Goal: Task Accomplishment & Management: Manage account settings

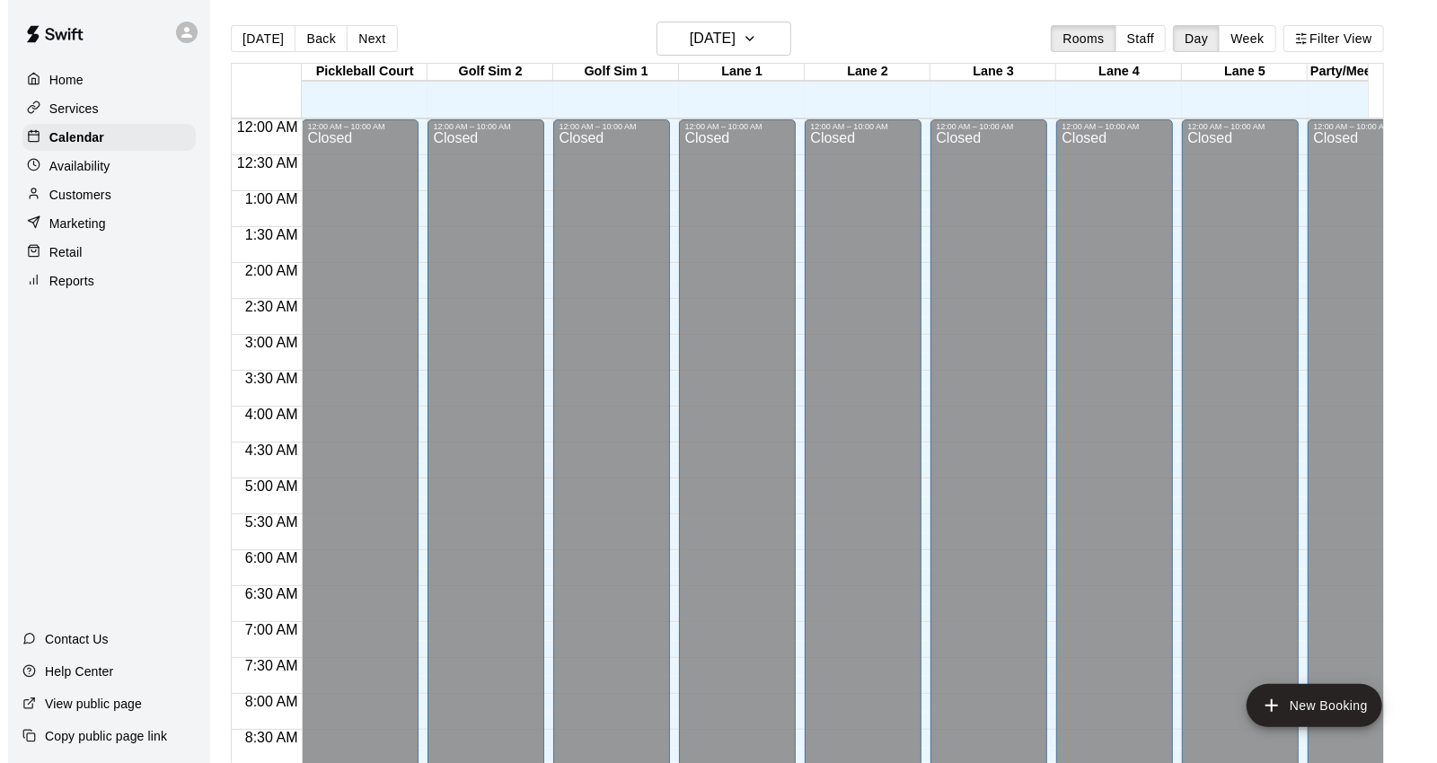
scroll to position [706, 0]
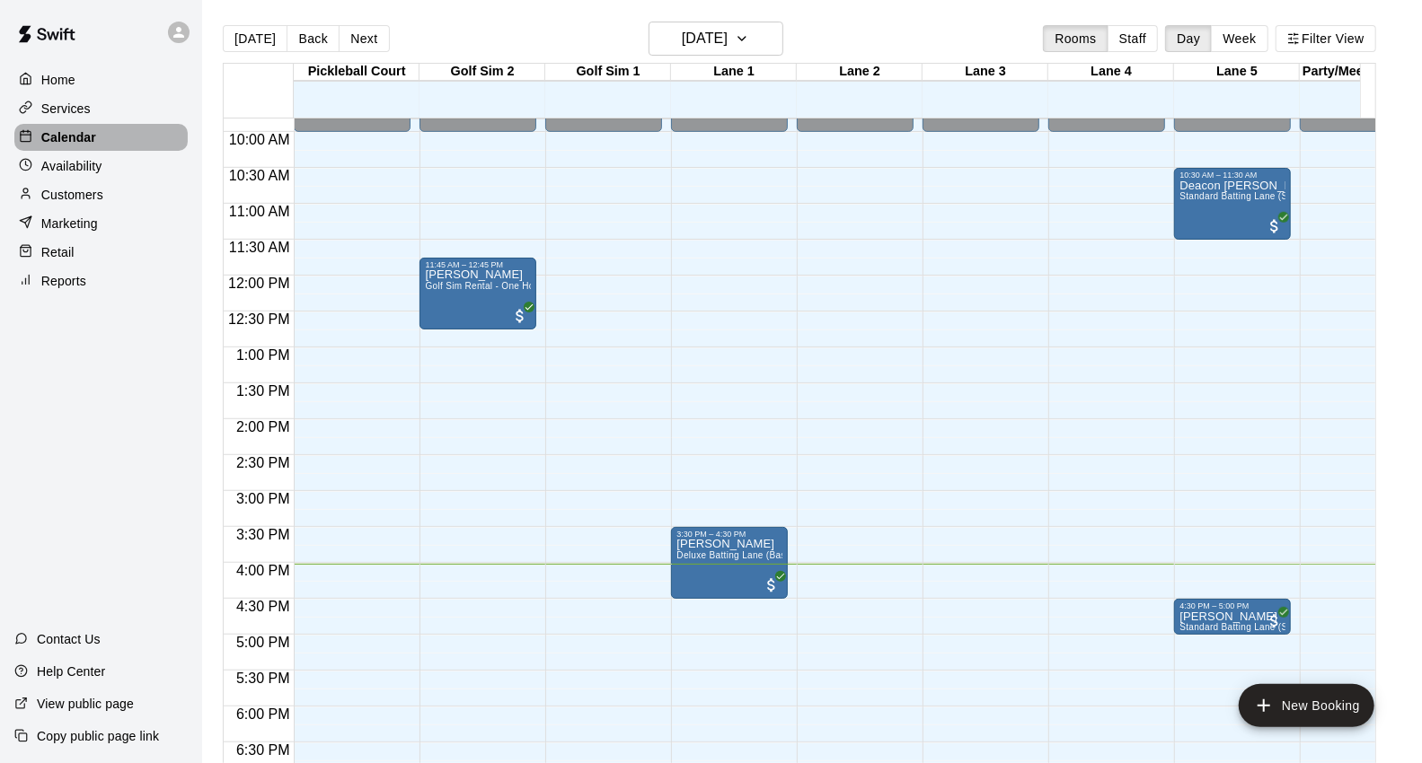
click at [54, 142] on p "Calendar" at bounding box center [68, 137] width 55 height 18
drag, startPoint x: 1290, startPoint y: 703, endPoint x: 1062, endPoint y: 750, distance: 232.8
click at [1062, 750] on div "[DATE] Back [DATE][DATE] Rooms Staff Day Week Filter View [GEOGRAPHIC_DATA] 15 …" at bounding box center [799, 403] width 1153 height 763
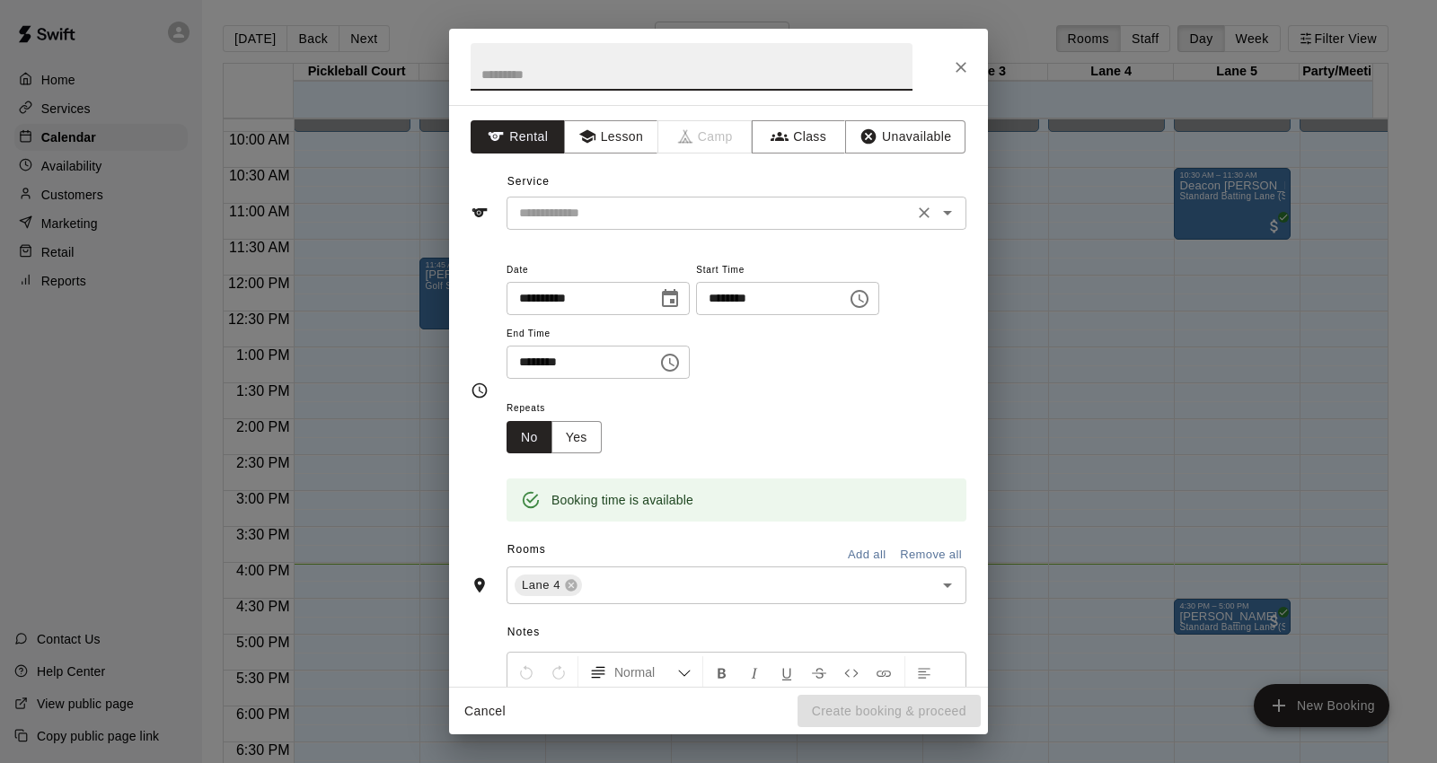
click at [549, 219] on input "text" at bounding box center [710, 213] width 396 height 22
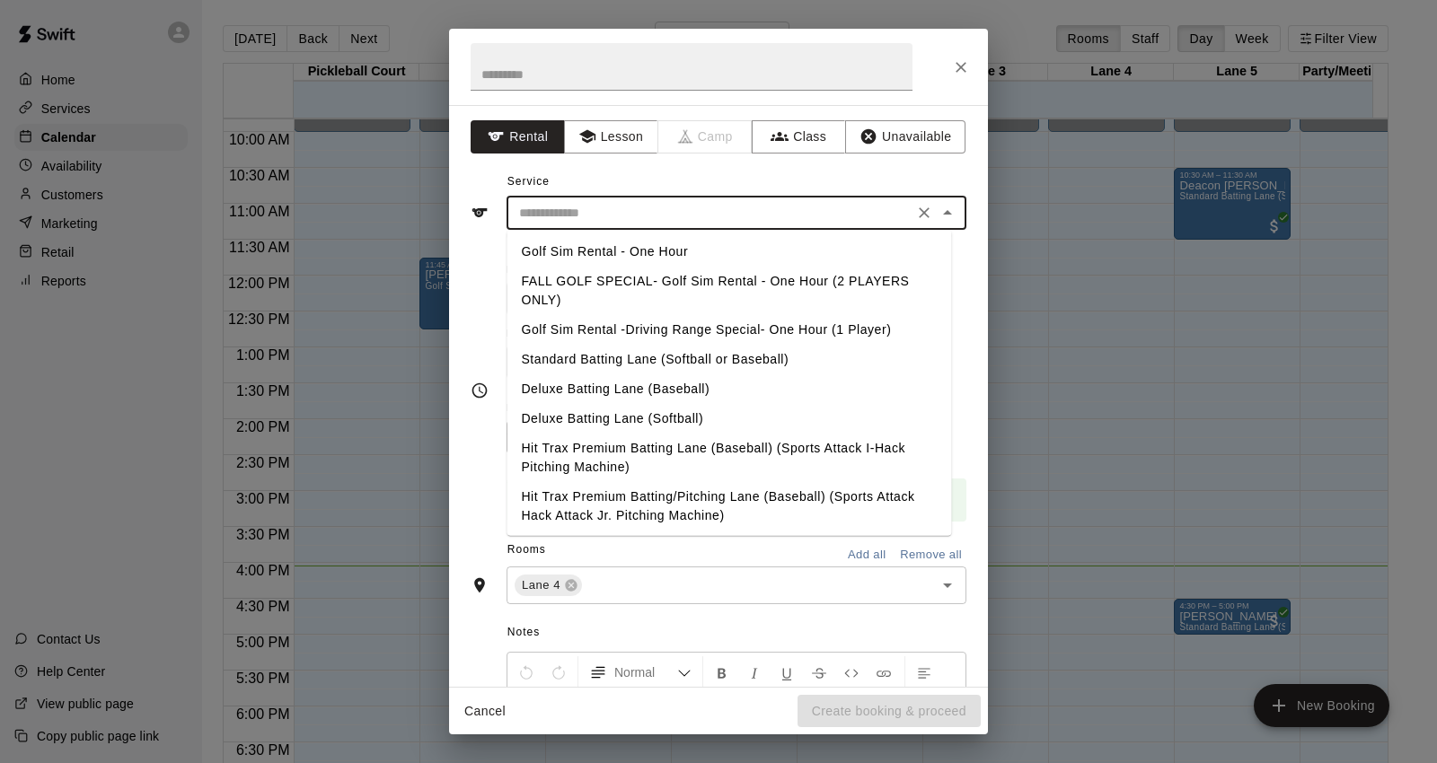
click at [768, 458] on li "Hit Trax Premium Batting Lane (Baseball) (Sports Attack I-Hack Pitching Machine)" at bounding box center [728, 458] width 445 height 48
type input "**********"
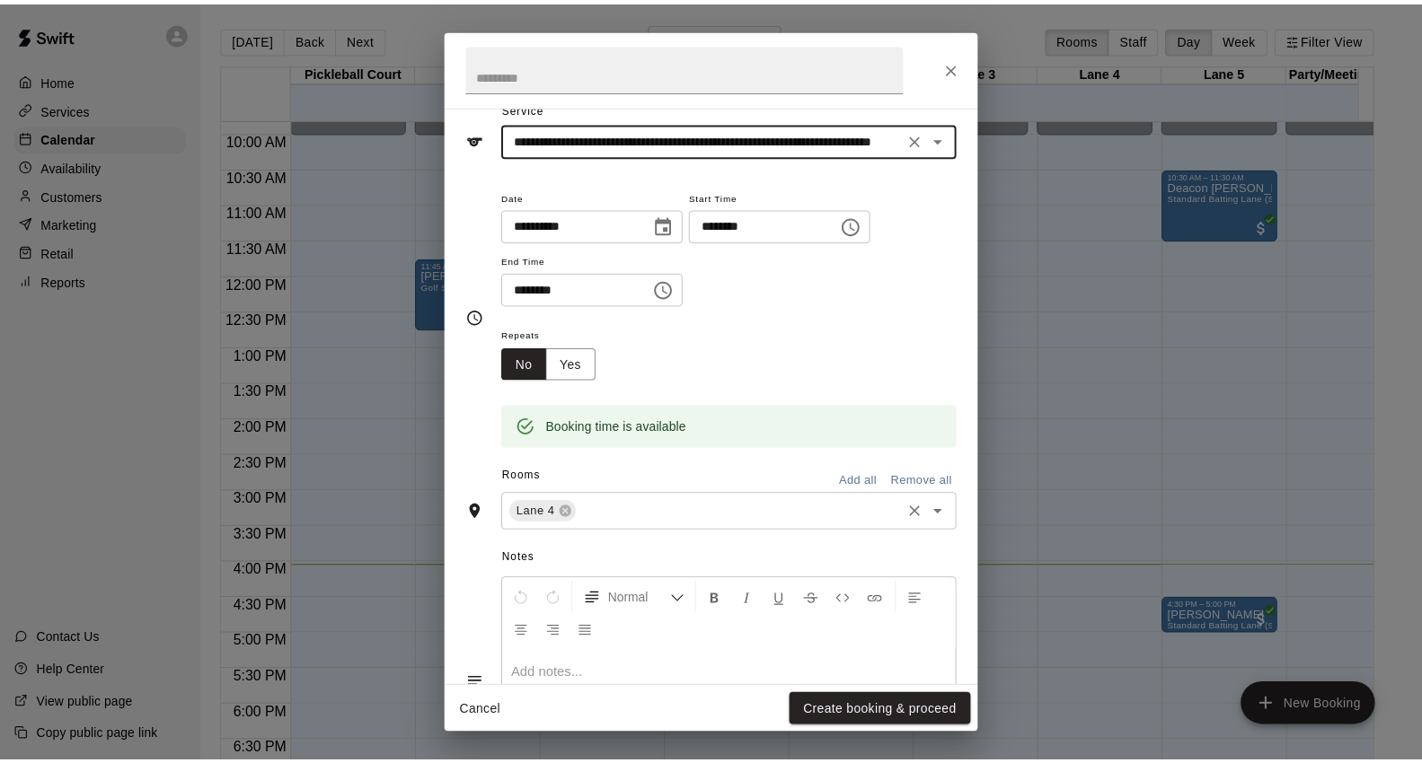
scroll to position [208, 0]
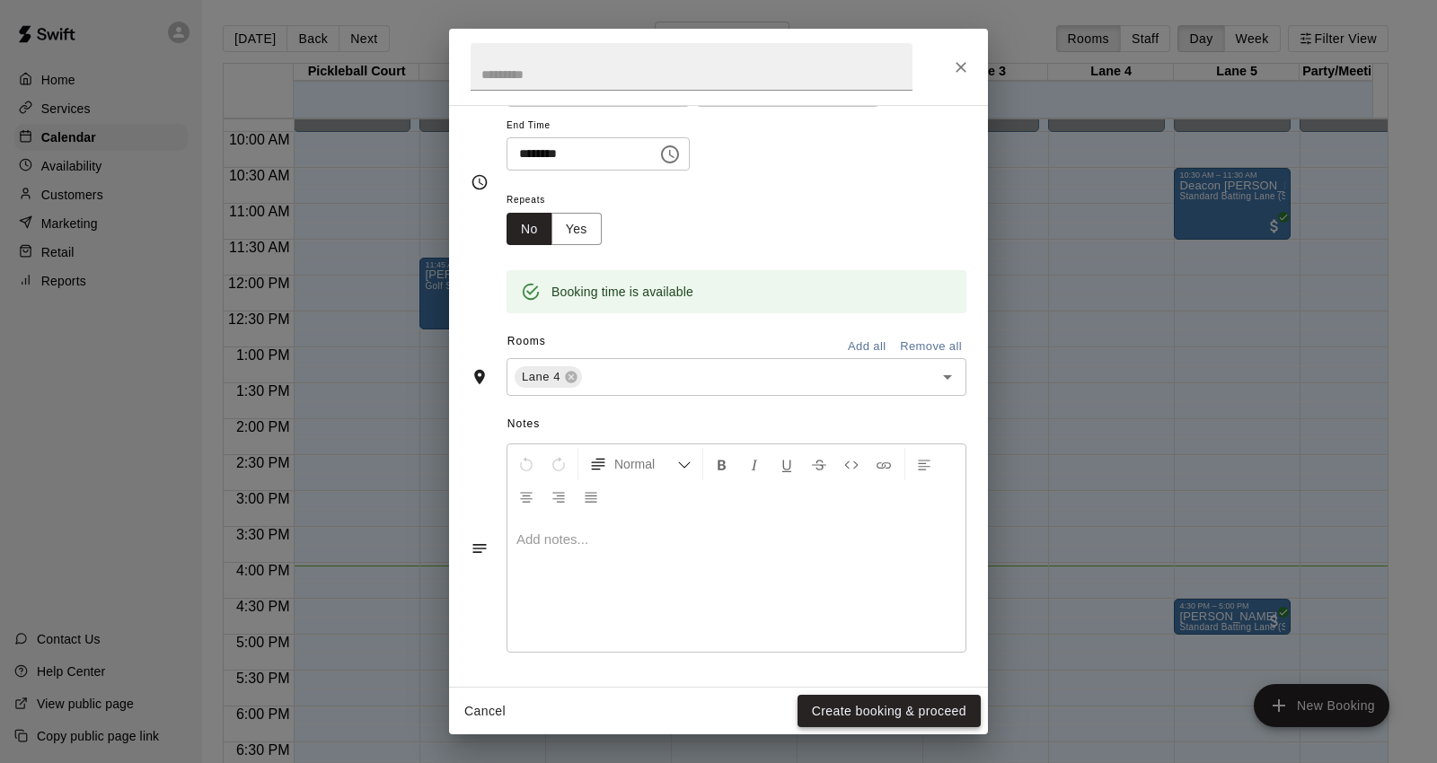
click at [885, 718] on button "Create booking & proceed" at bounding box center [888, 711] width 183 height 33
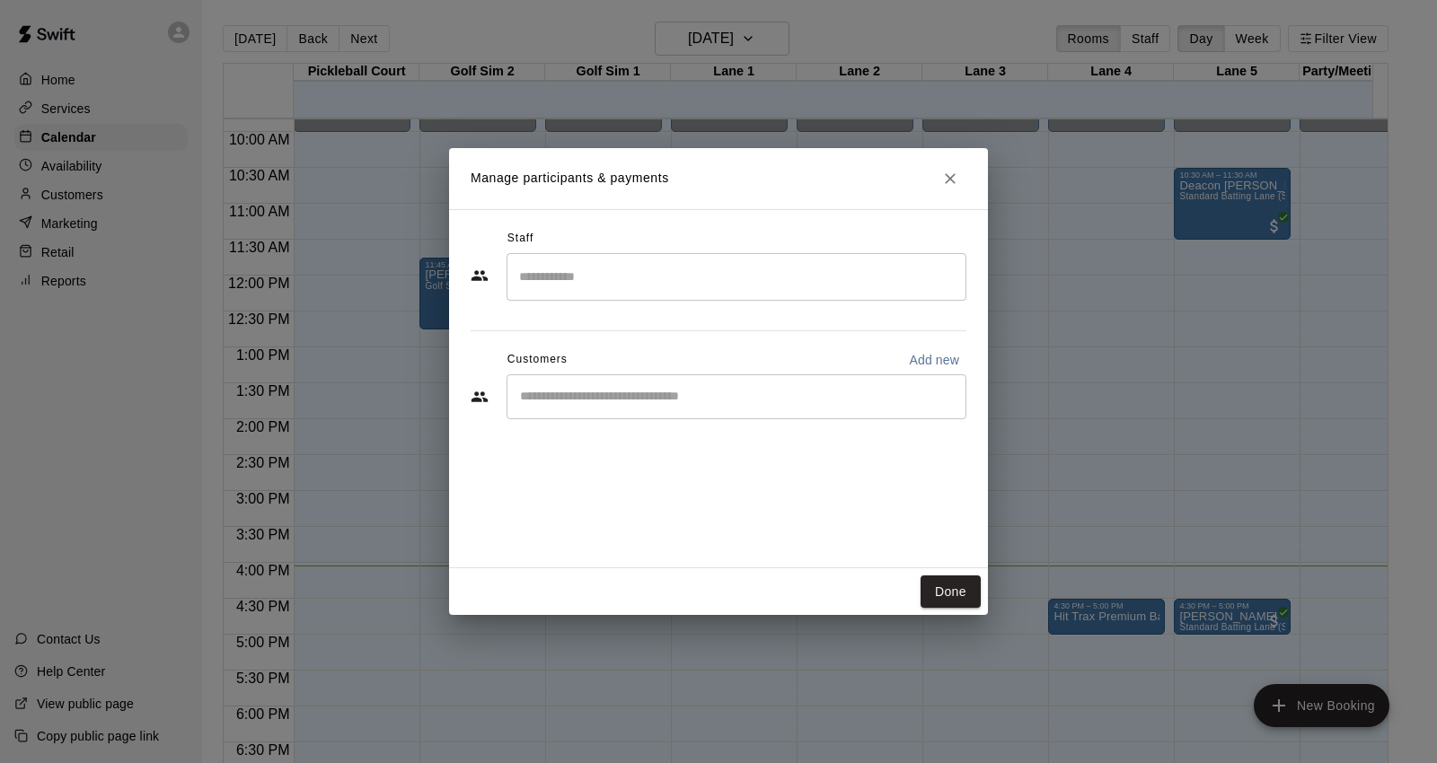
click at [561, 395] on input "Start typing to search customers..." at bounding box center [737, 397] width 444 height 18
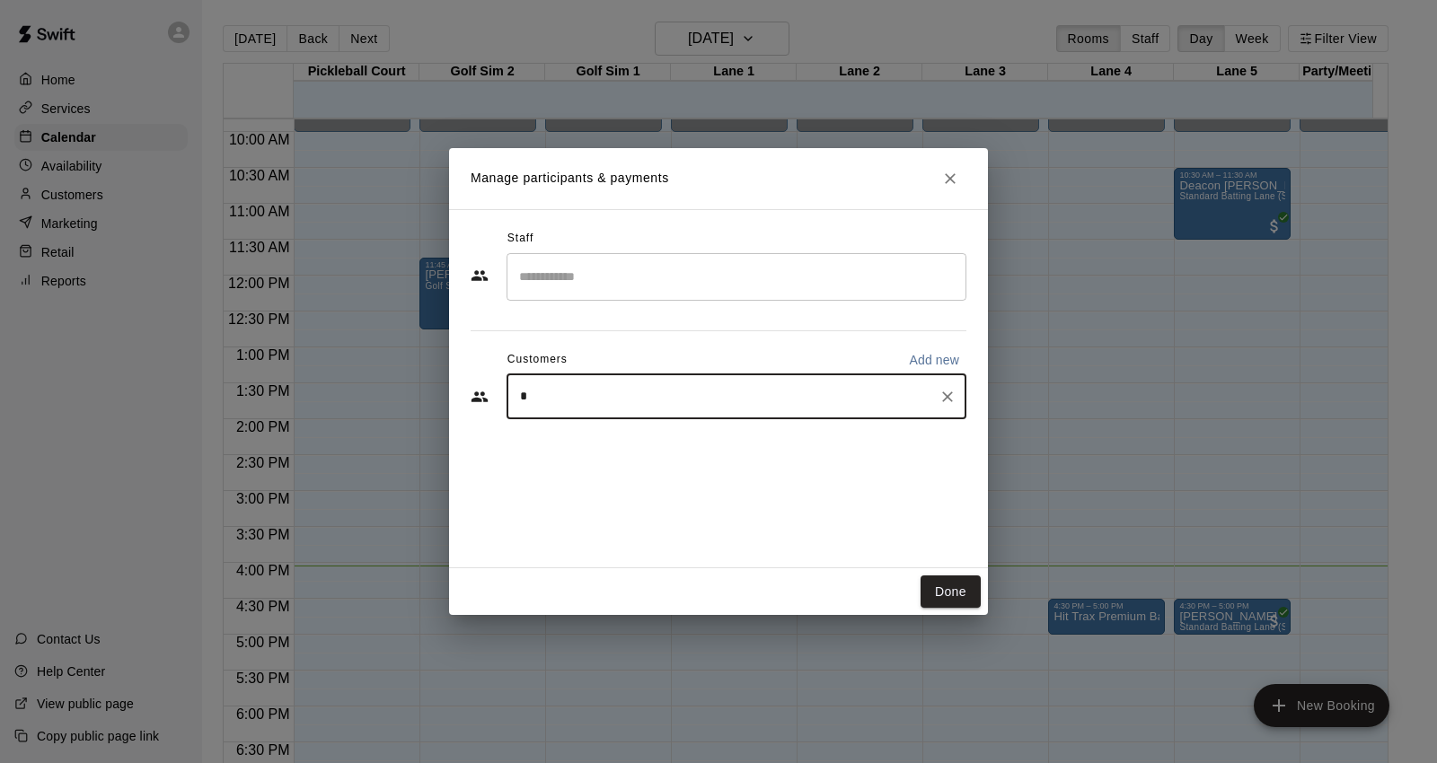
type input "**"
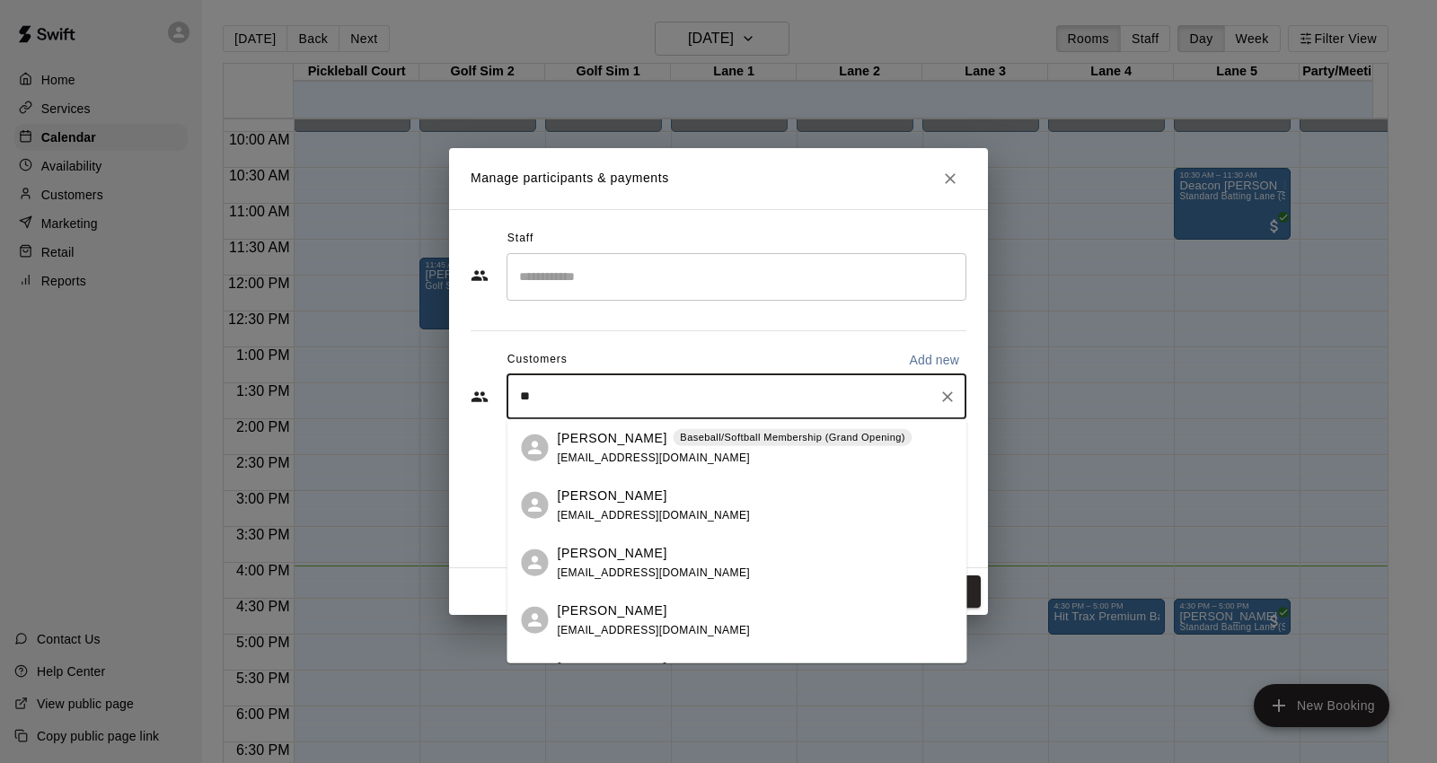
click at [579, 454] on span "[EMAIL_ADDRESS][DOMAIN_NAME]" at bounding box center [653, 457] width 193 height 13
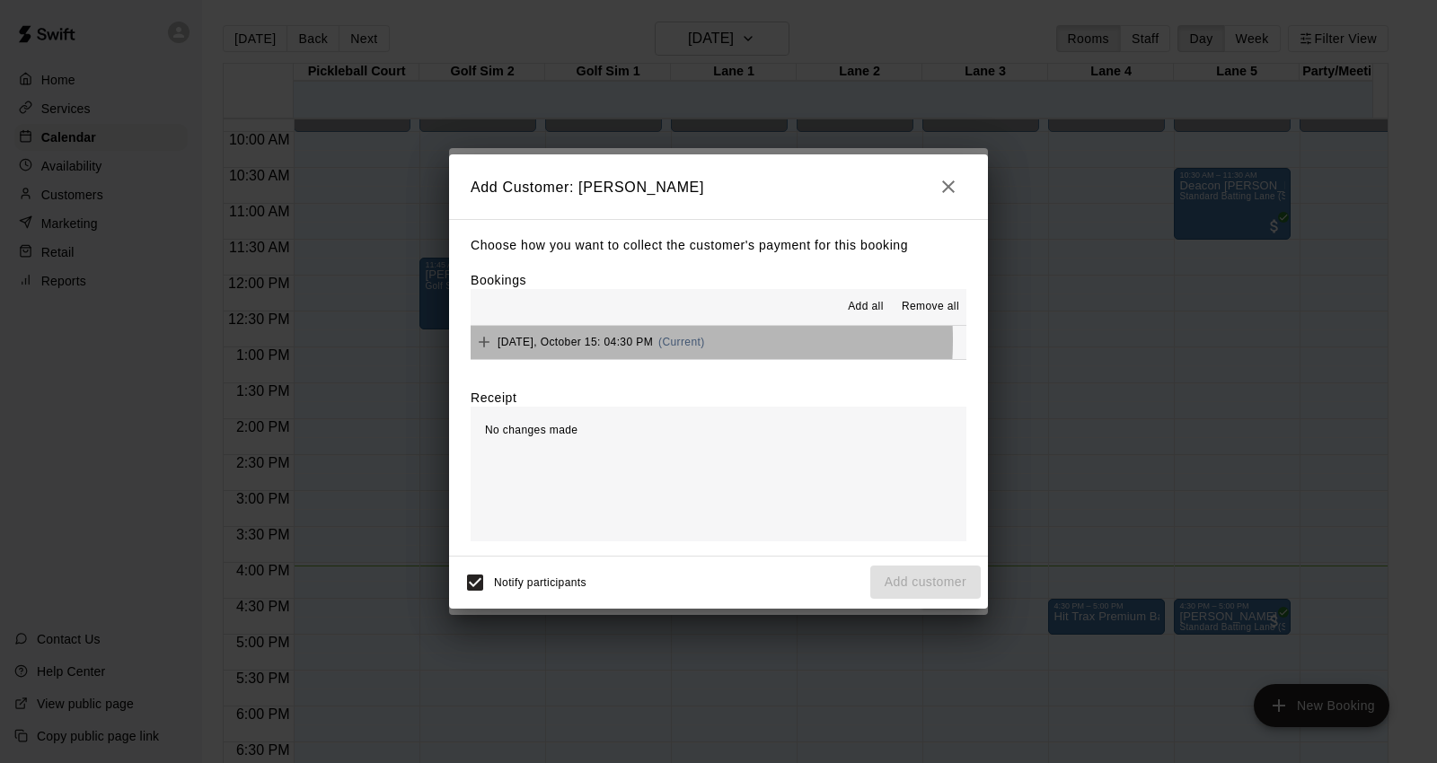
click at [633, 342] on span "[DATE], October 15: 04:30 PM" at bounding box center [575, 342] width 155 height 13
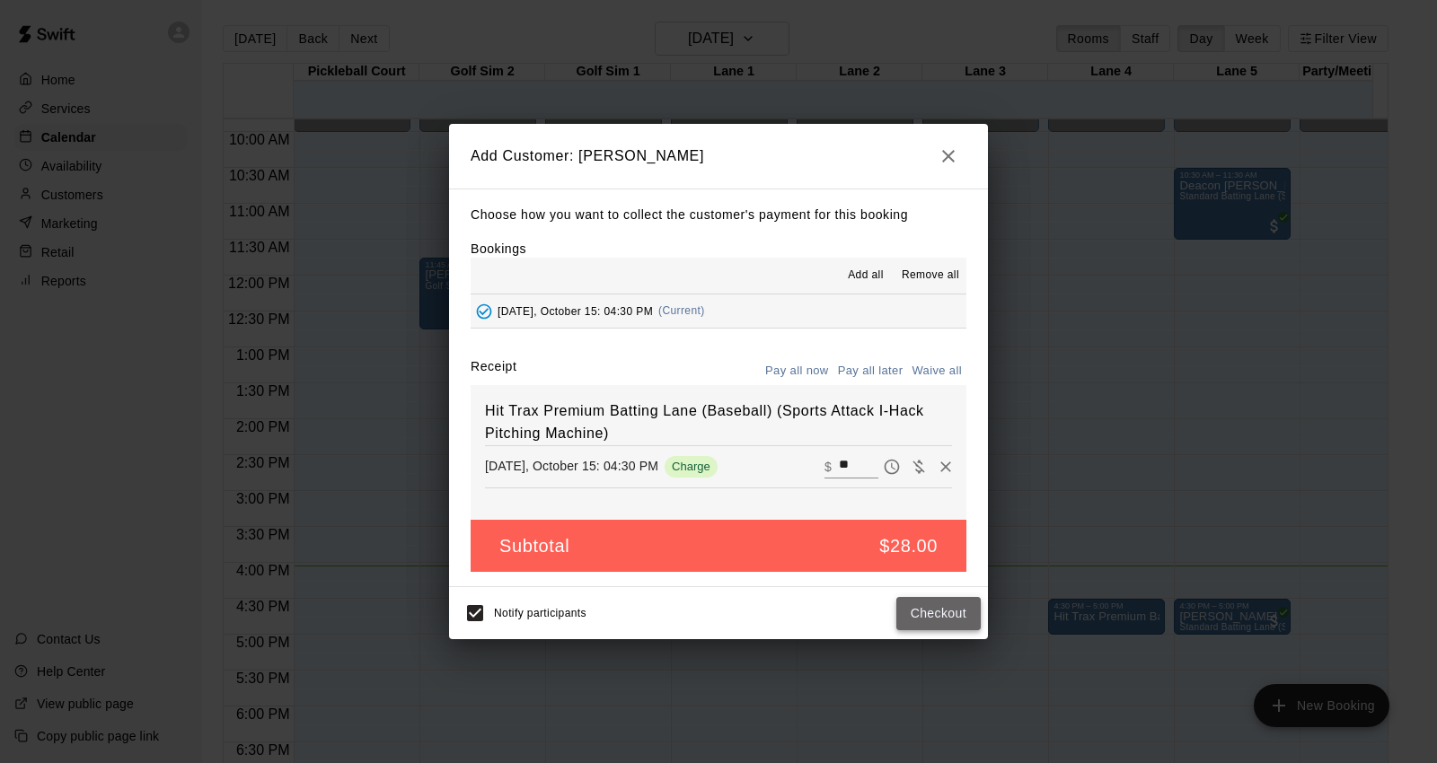
click at [947, 612] on button "Checkout" at bounding box center [938, 613] width 84 height 33
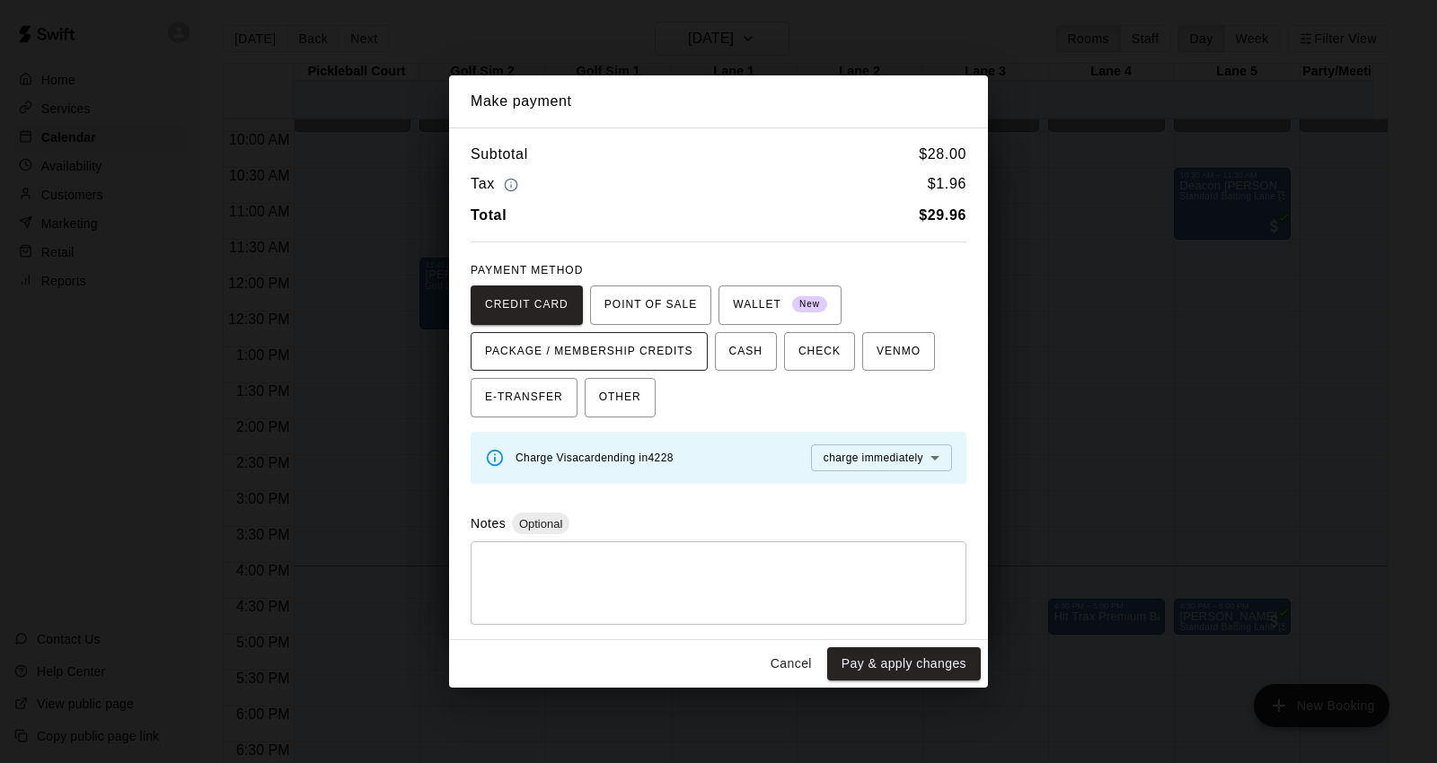
click at [570, 365] on button "PACKAGE / MEMBERSHIP CREDITS" at bounding box center [589, 352] width 237 height 40
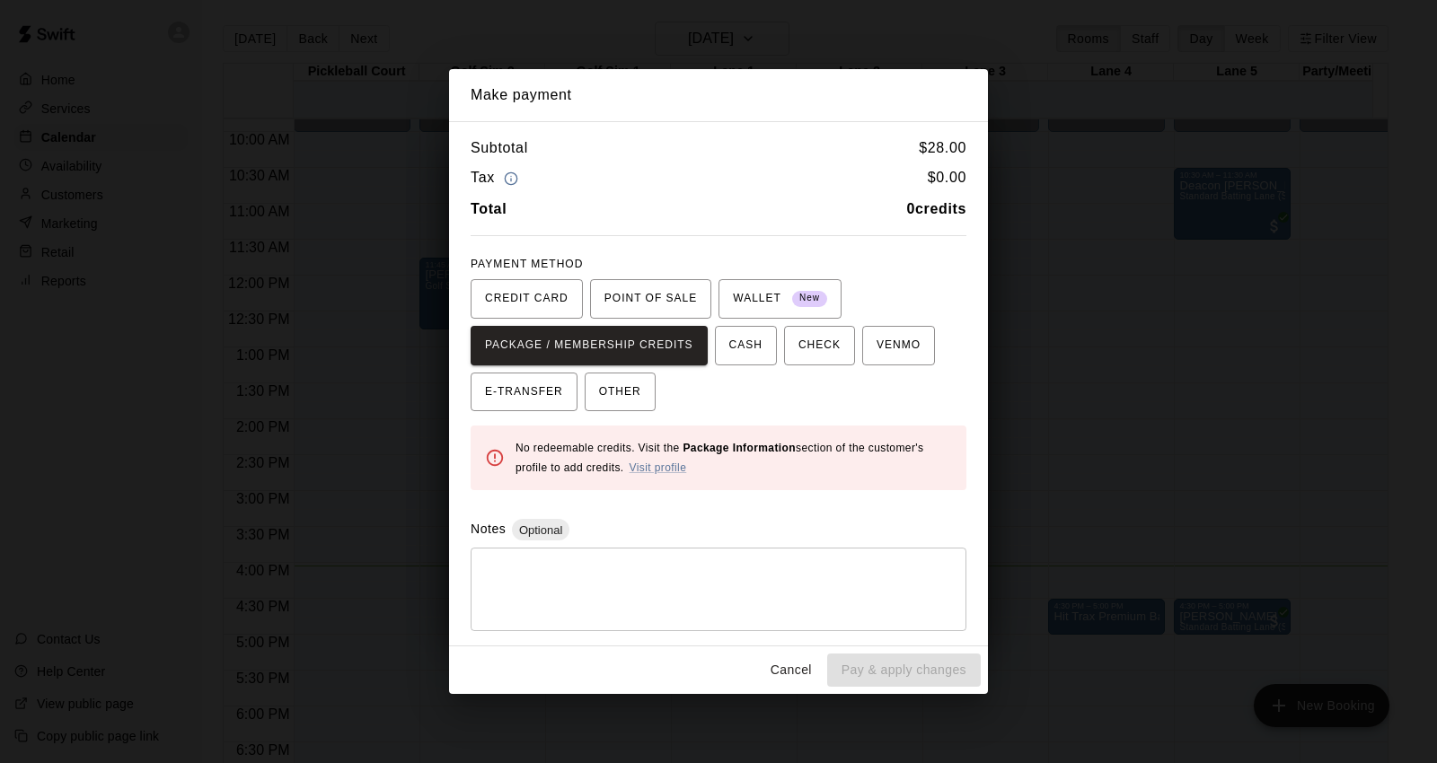
click at [785, 671] on button "Cancel" at bounding box center [790, 670] width 57 height 33
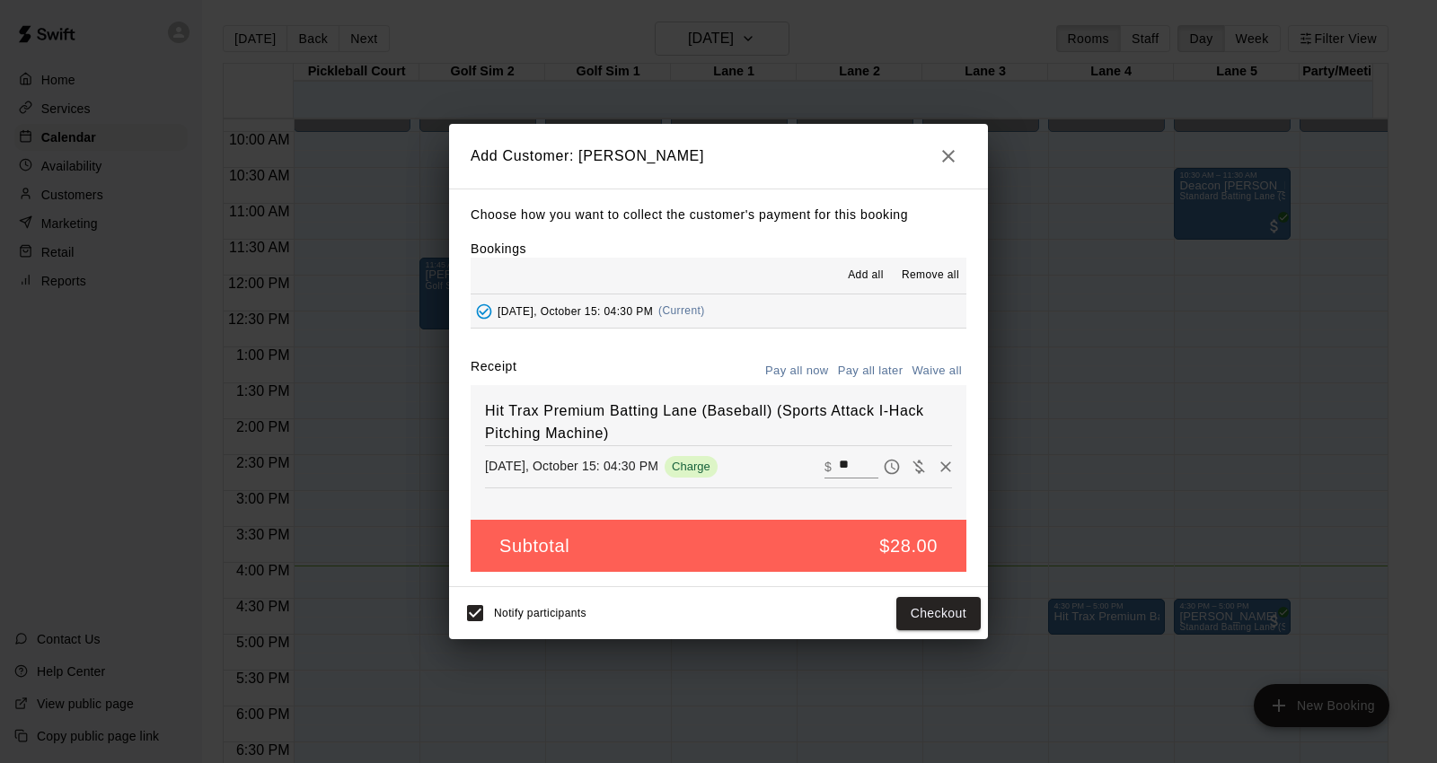
click at [864, 372] on button "Pay all later" at bounding box center [870, 371] width 75 height 28
click at [895, 605] on button "Add customer" at bounding box center [925, 613] width 110 height 33
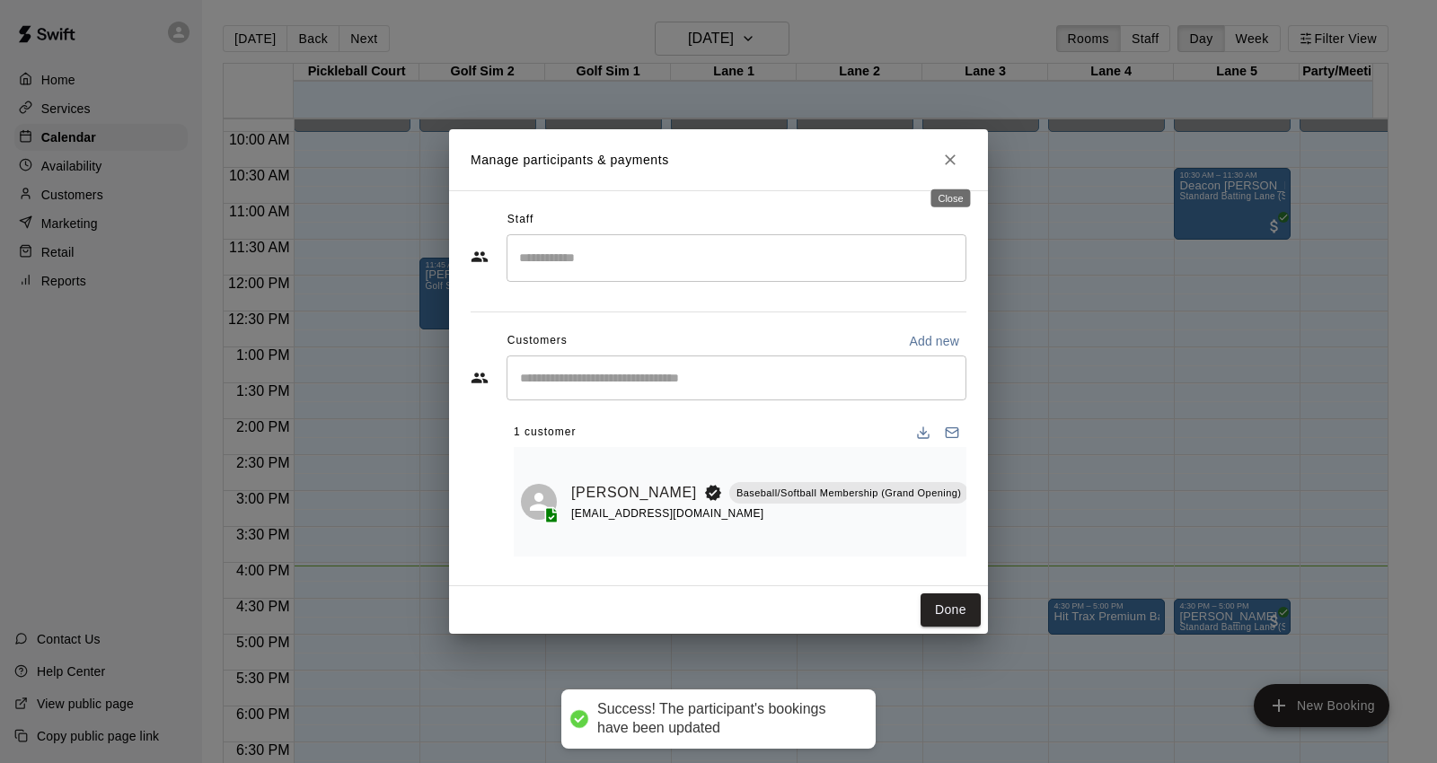
click at [956, 163] on icon "Close" at bounding box center [950, 160] width 18 height 18
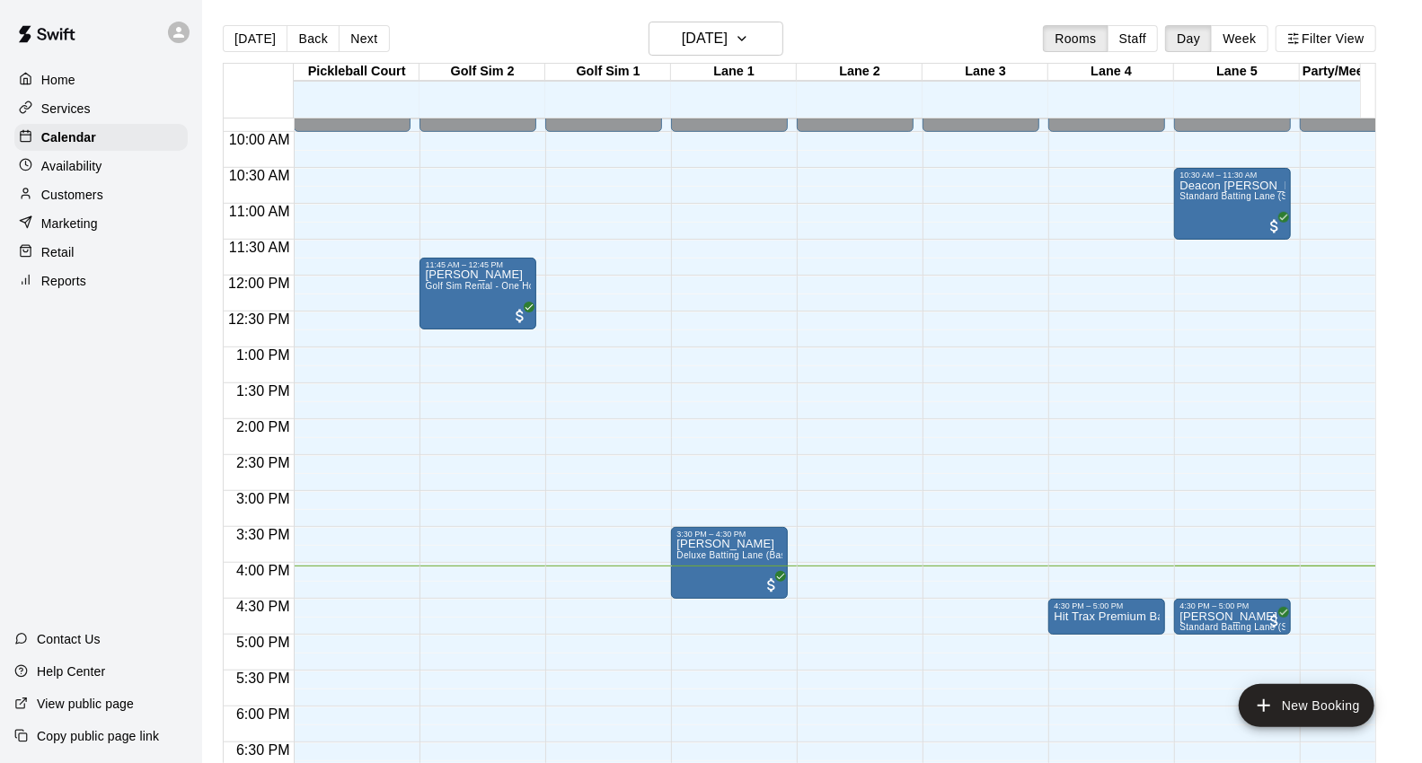
click at [78, 204] on p "Customers" at bounding box center [72, 195] width 62 height 18
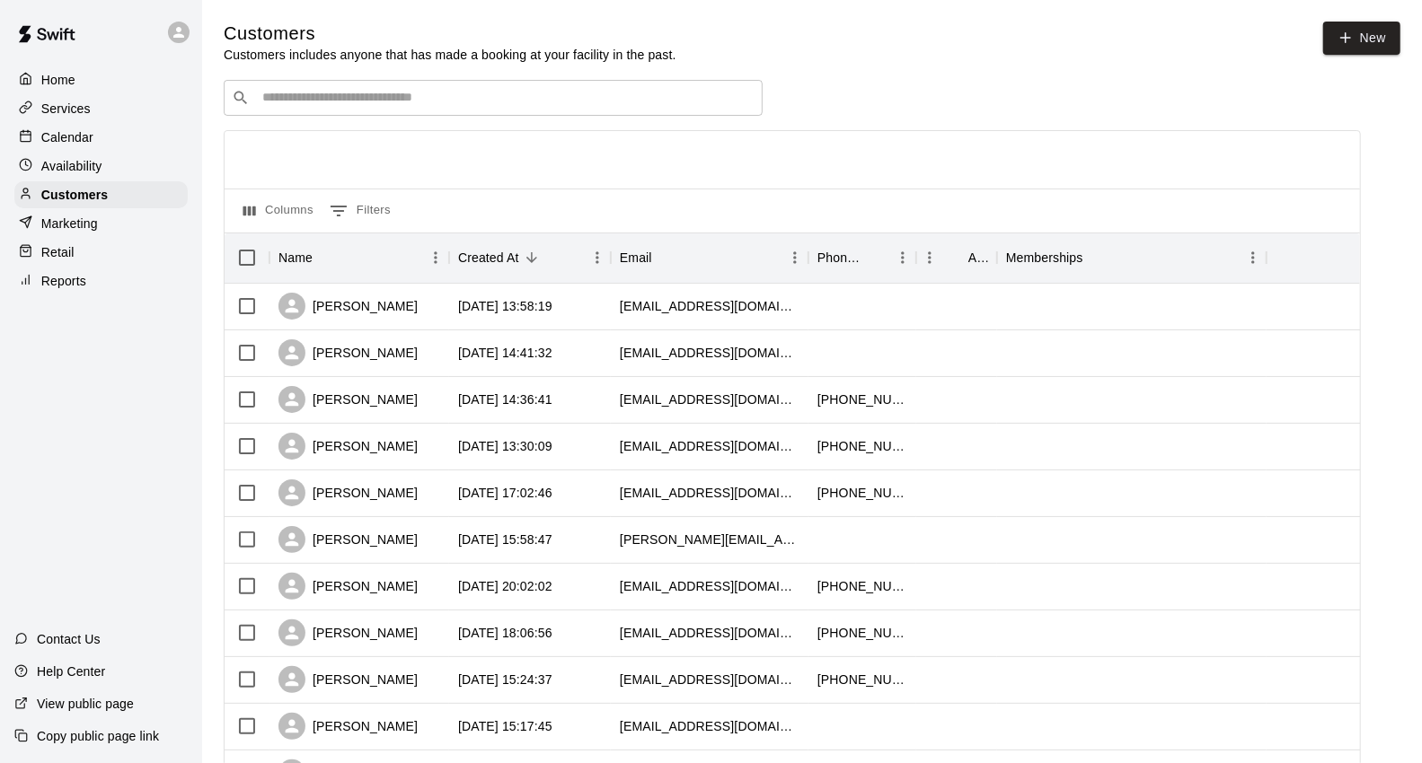
click at [315, 102] on input "Search customers by name or email" at bounding box center [506, 98] width 498 height 18
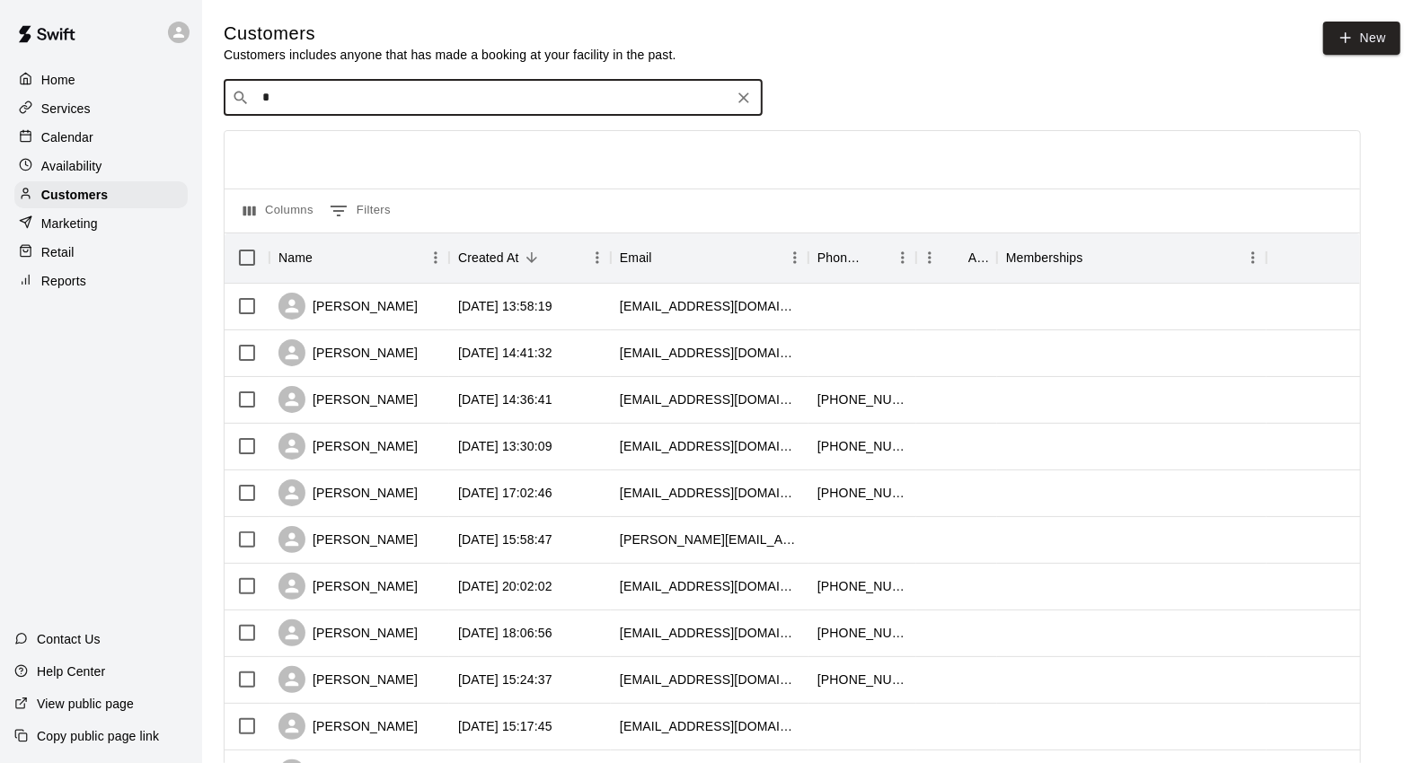
type input "**"
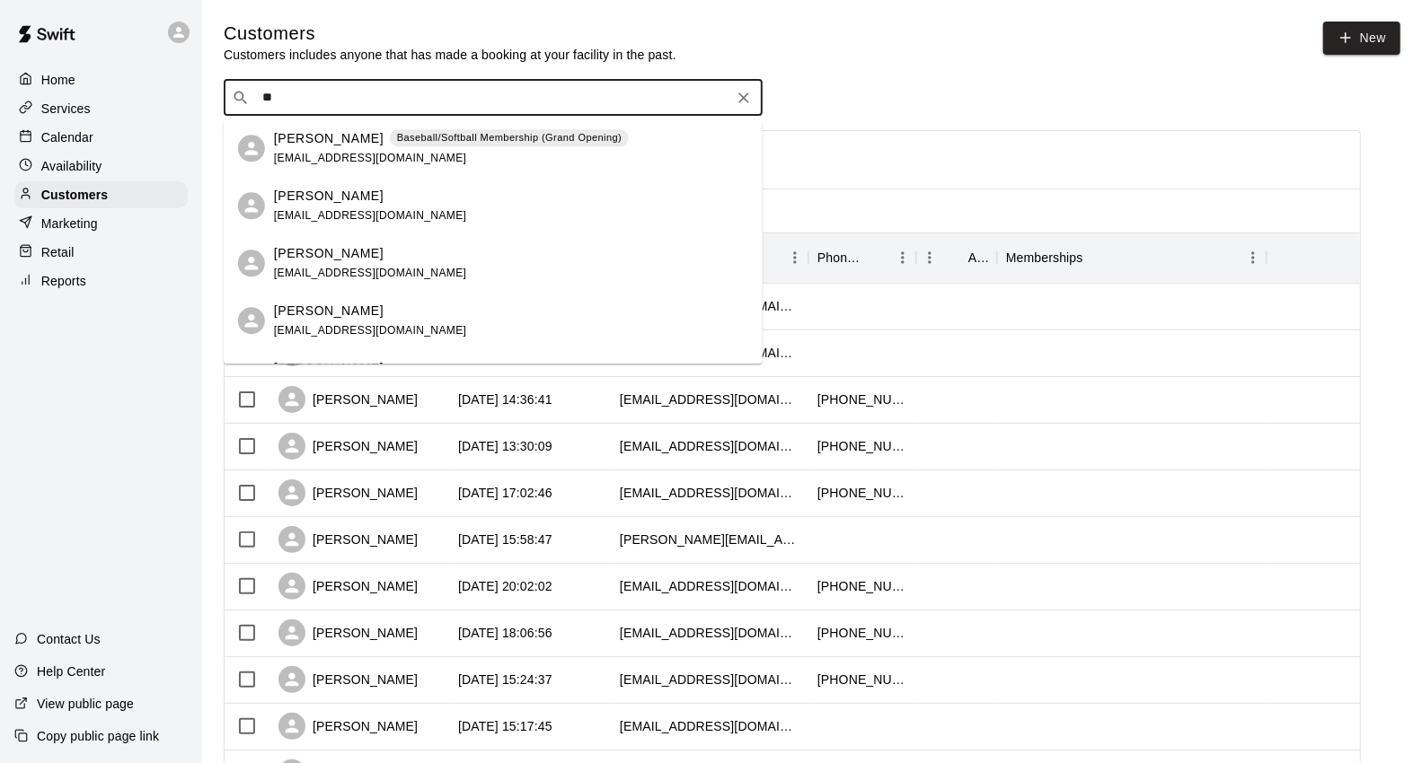
click at [313, 138] on p "[PERSON_NAME]" at bounding box center [329, 138] width 110 height 19
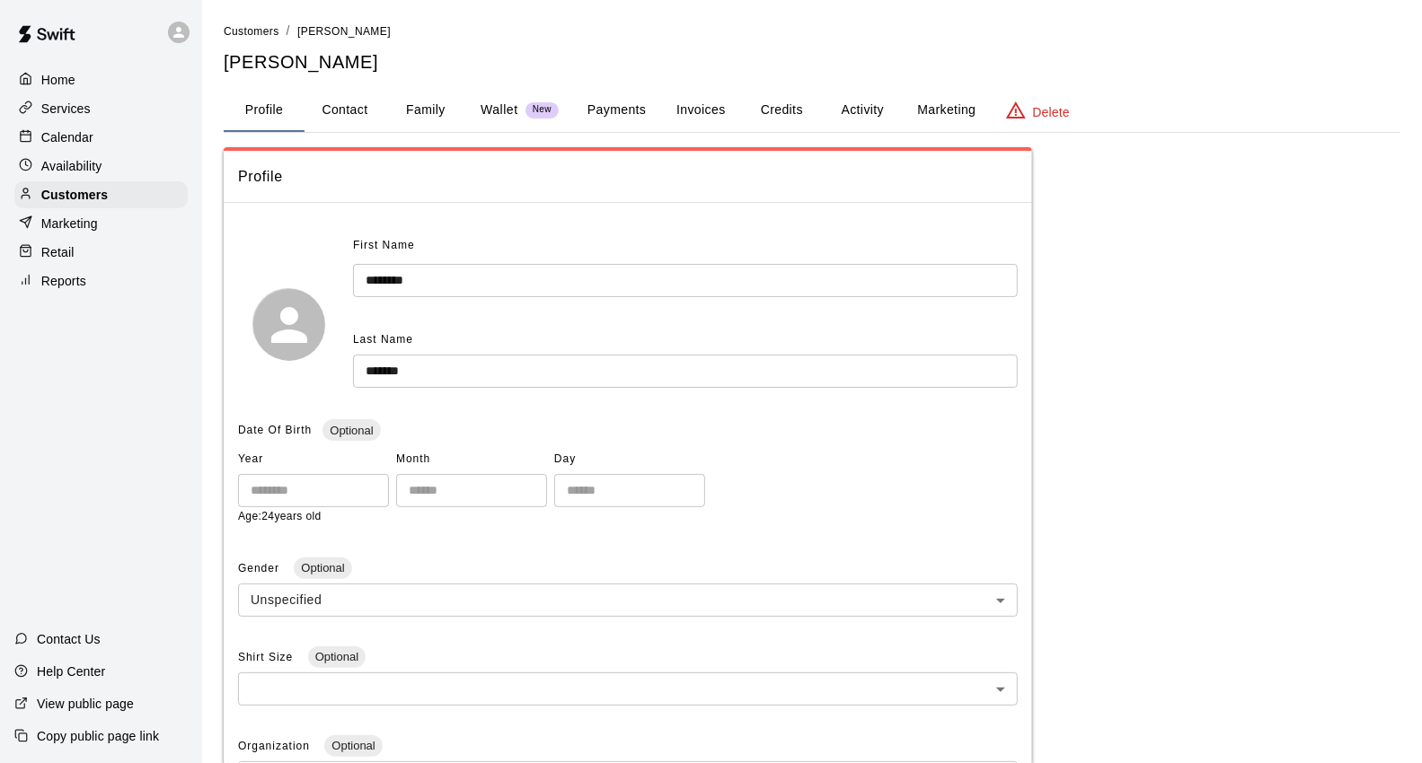
click at [705, 102] on button "Invoices" at bounding box center [700, 110] width 81 height 43
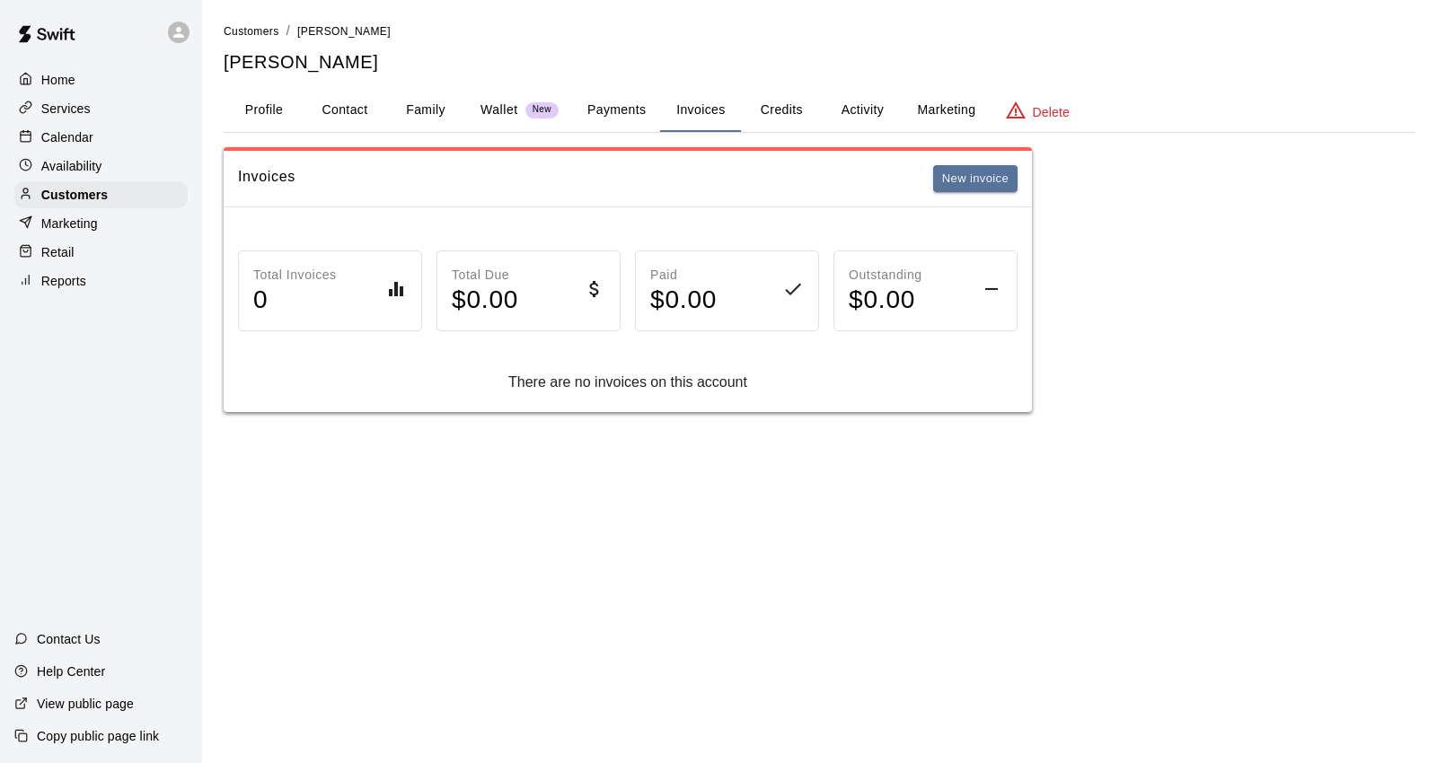
drag, startPoint x: 761, startPoint y: 102, endPoint x: 766, endPoint y: 119, distance: 17.9
click at [767, 115] on button "Credits" at bounding box center [781, 110] width 81 height 43
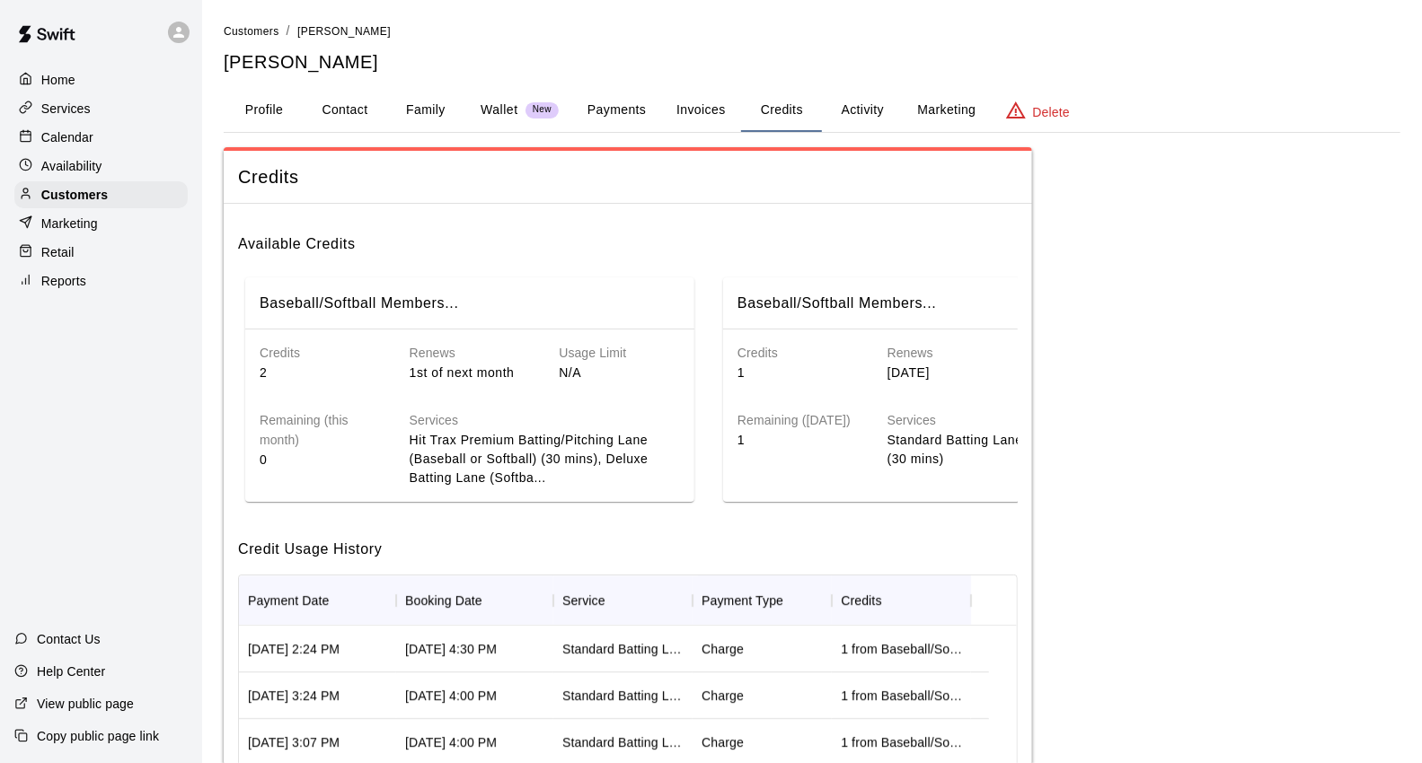
click at [588, 109] on button "Payments" at bounding box center [616, 110] width 87 height 43
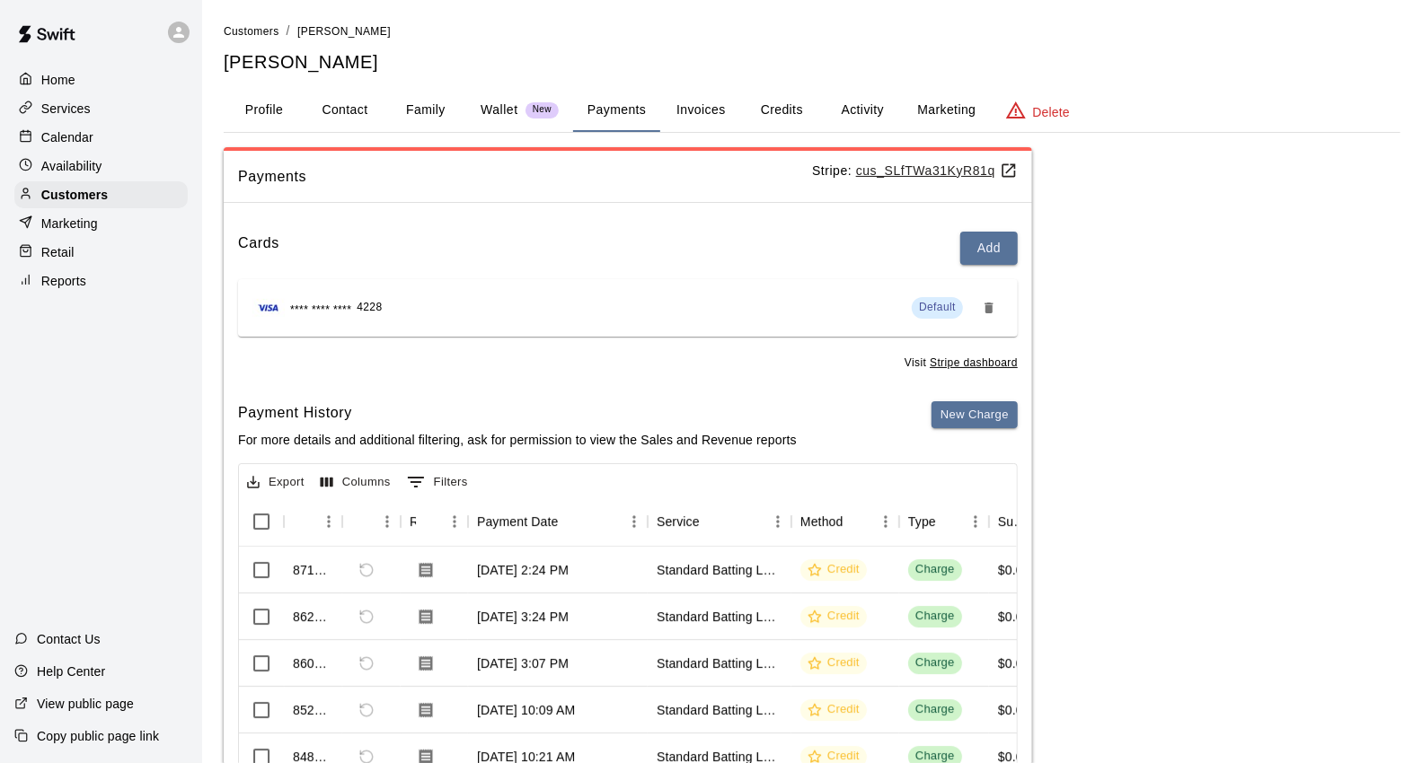
click at [863, 111] on button "Activity" at bounding box center [862, 110] width 81 height 43
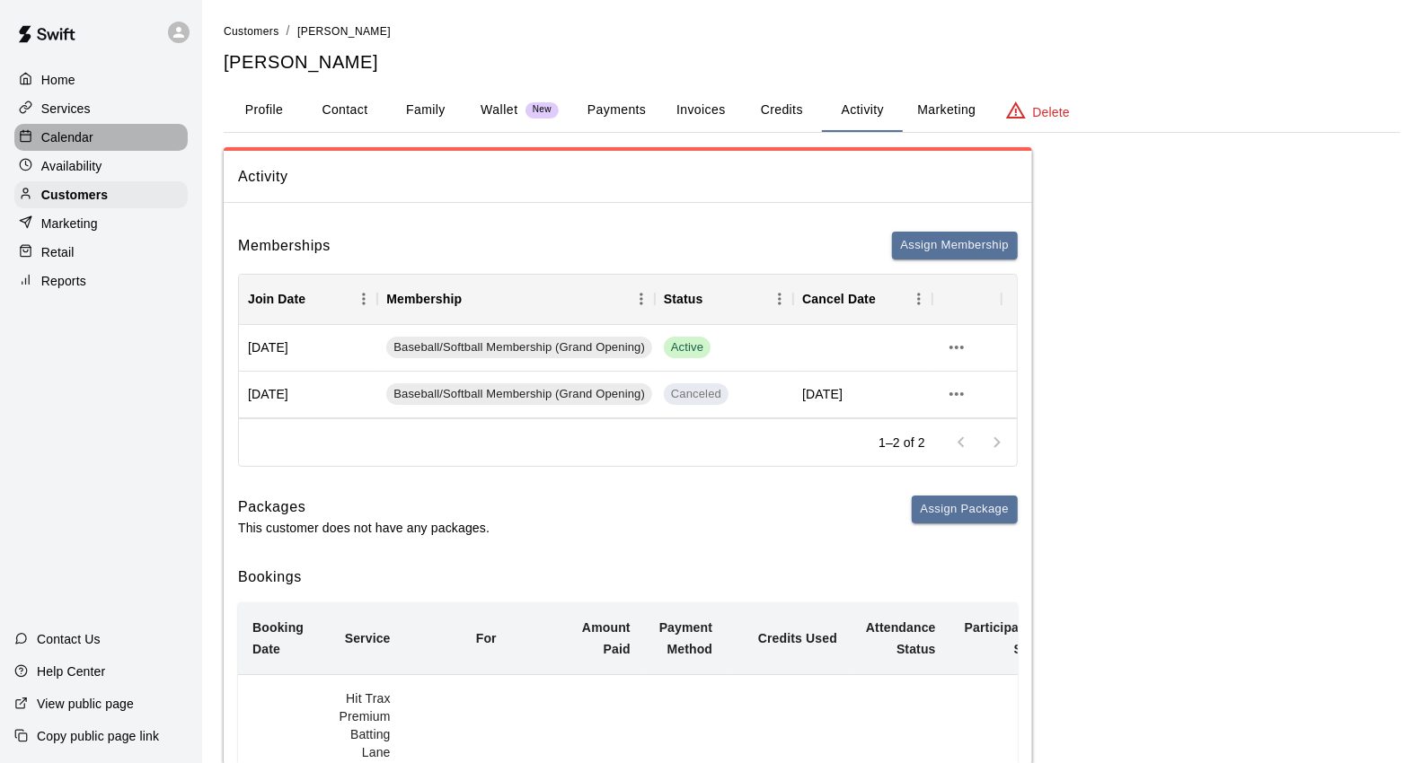
click at [79, 146] on p "Calendar" at bounding box center [67, 137] width 52 height 18
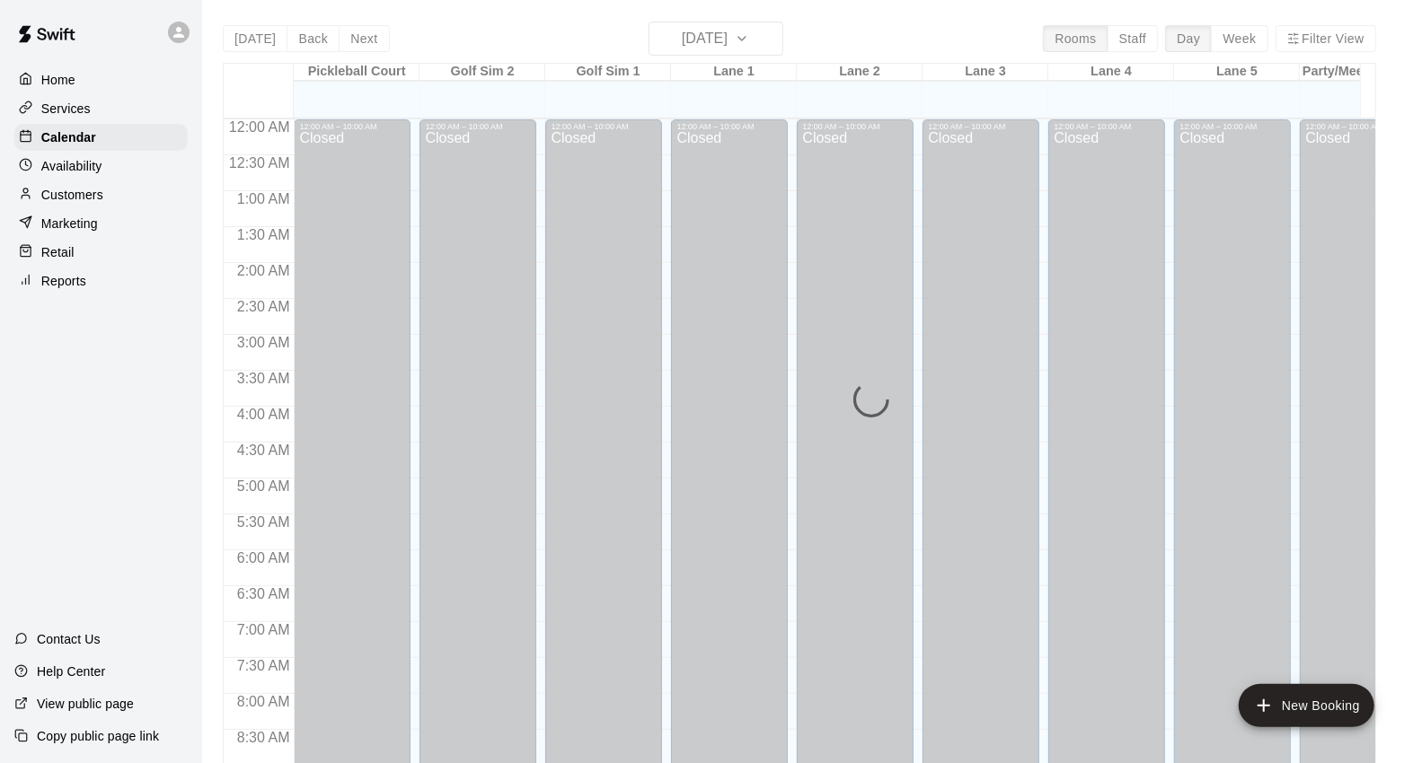
scroll to position [1006, 0]
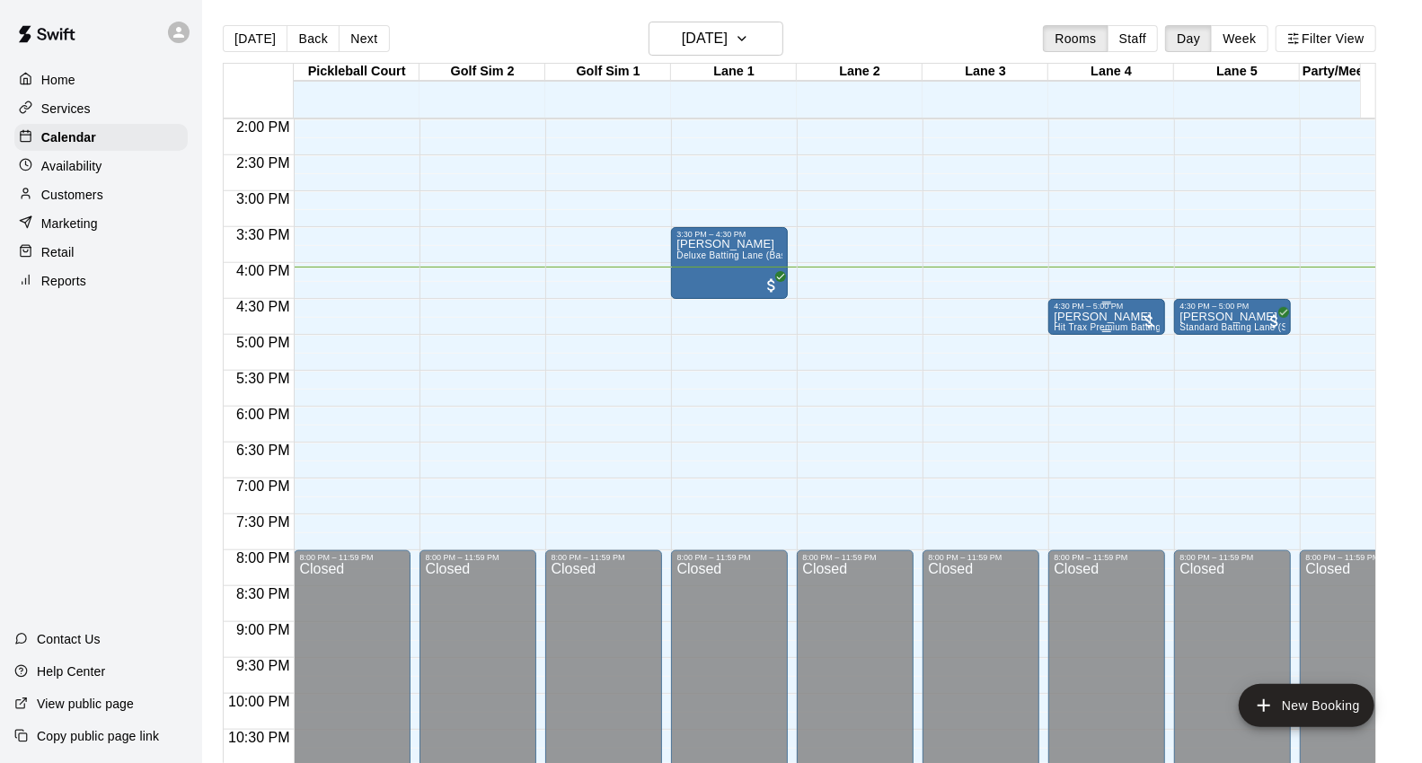
click at [1124, 317] on p "[PERSON_NAME]" at bounding box center [1106, 317] width 106 height 0
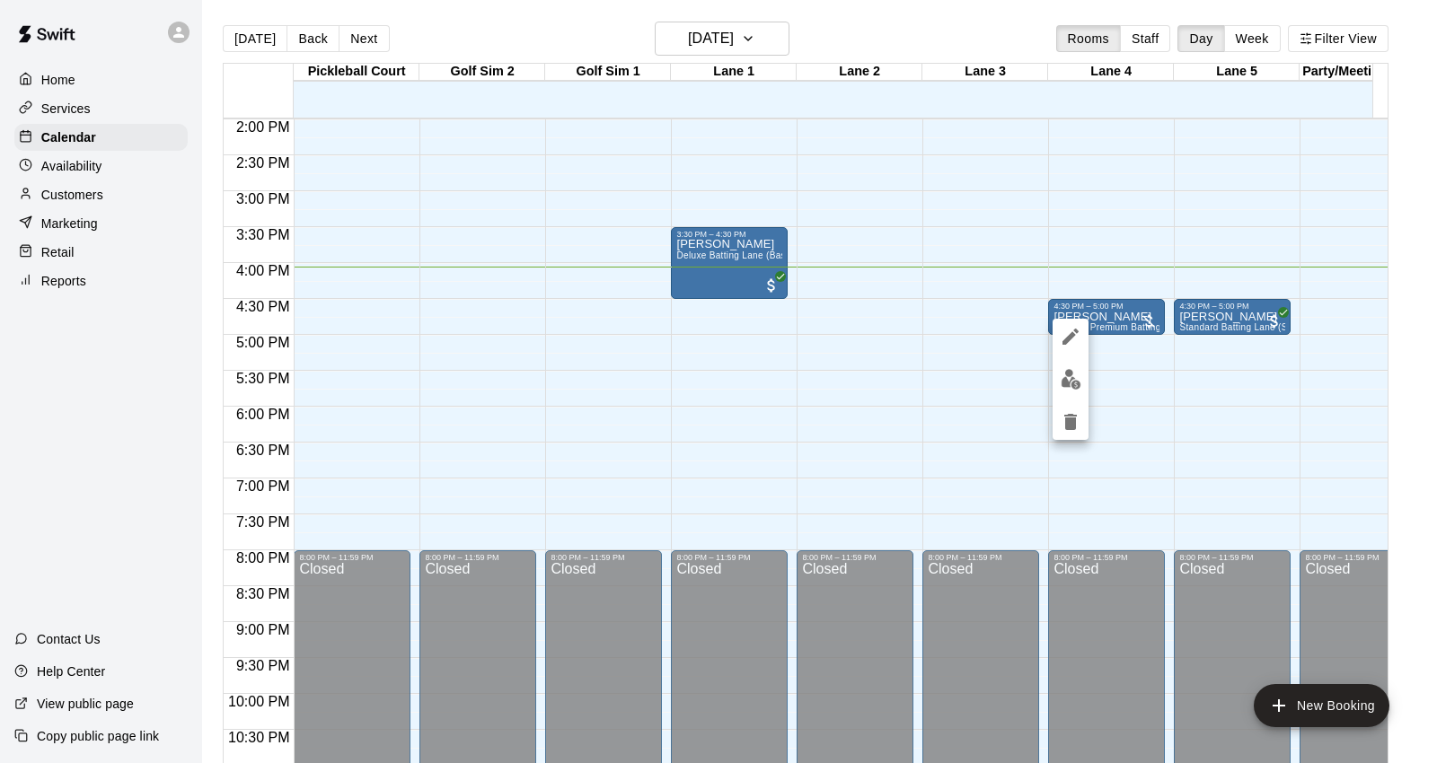
click at [800, 480] on div at bounding box center [718, 381] width 1437 height 763
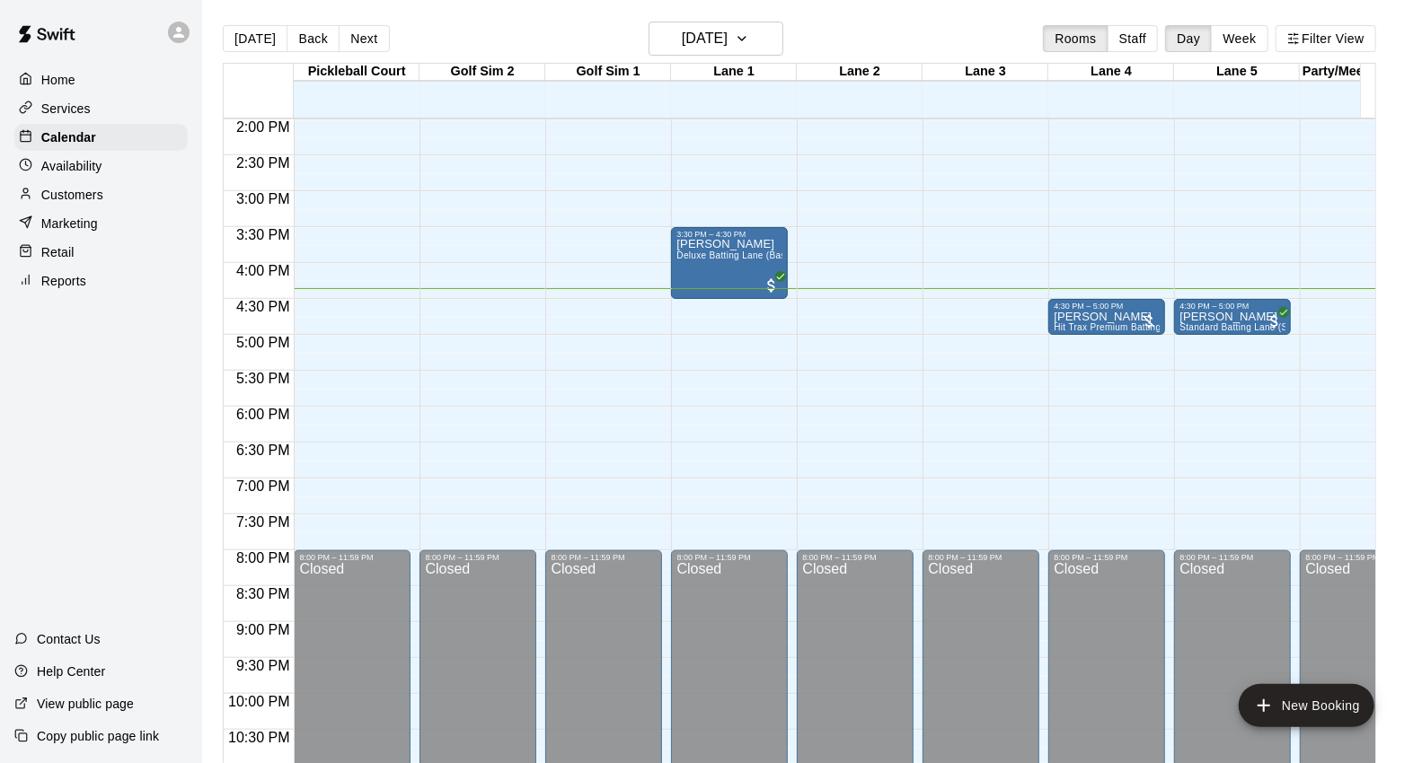
click at [75, 265] on div "Retail" at bounding box center [100, 252] width 173 height 27
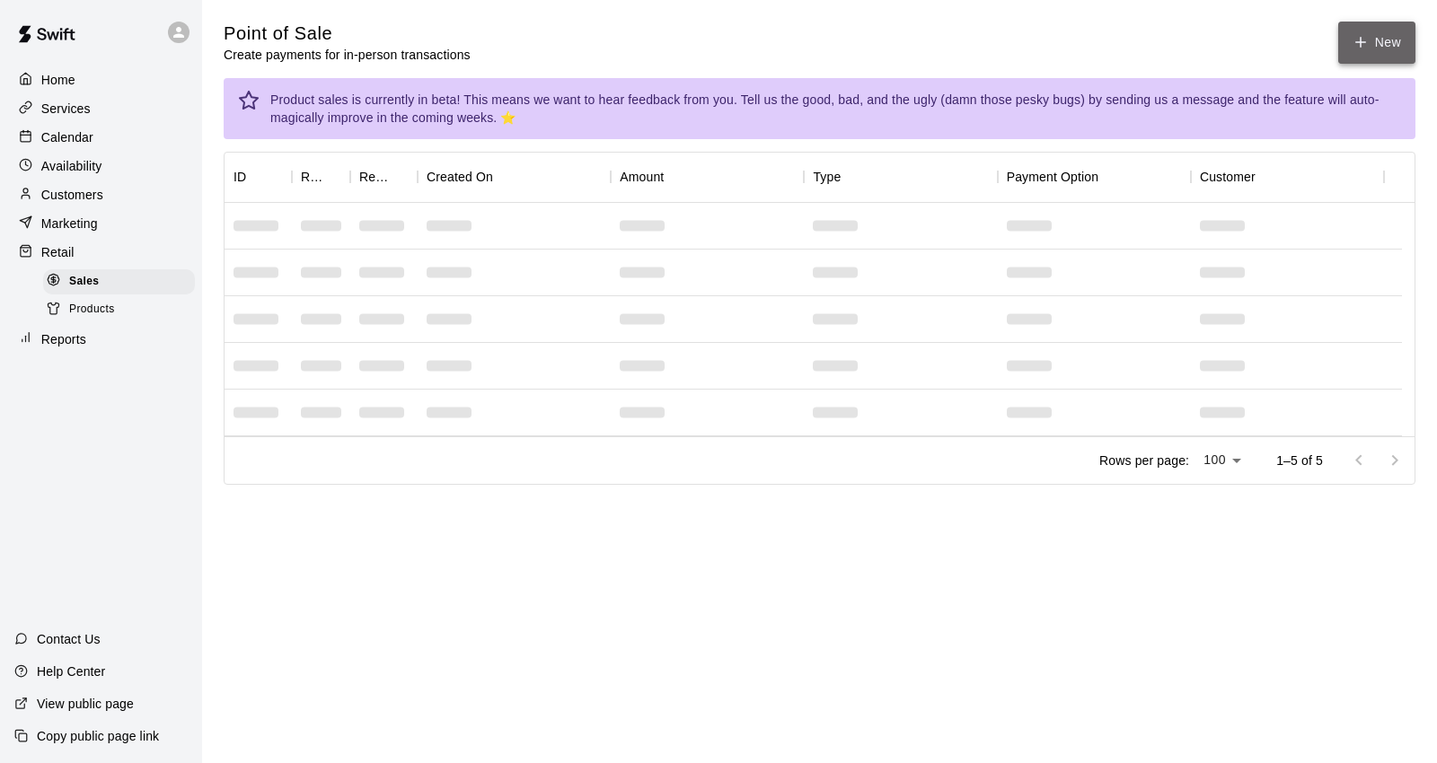
click at [1357, 24] on button "New" at bounding box center [1376, 43] width 77 height 42
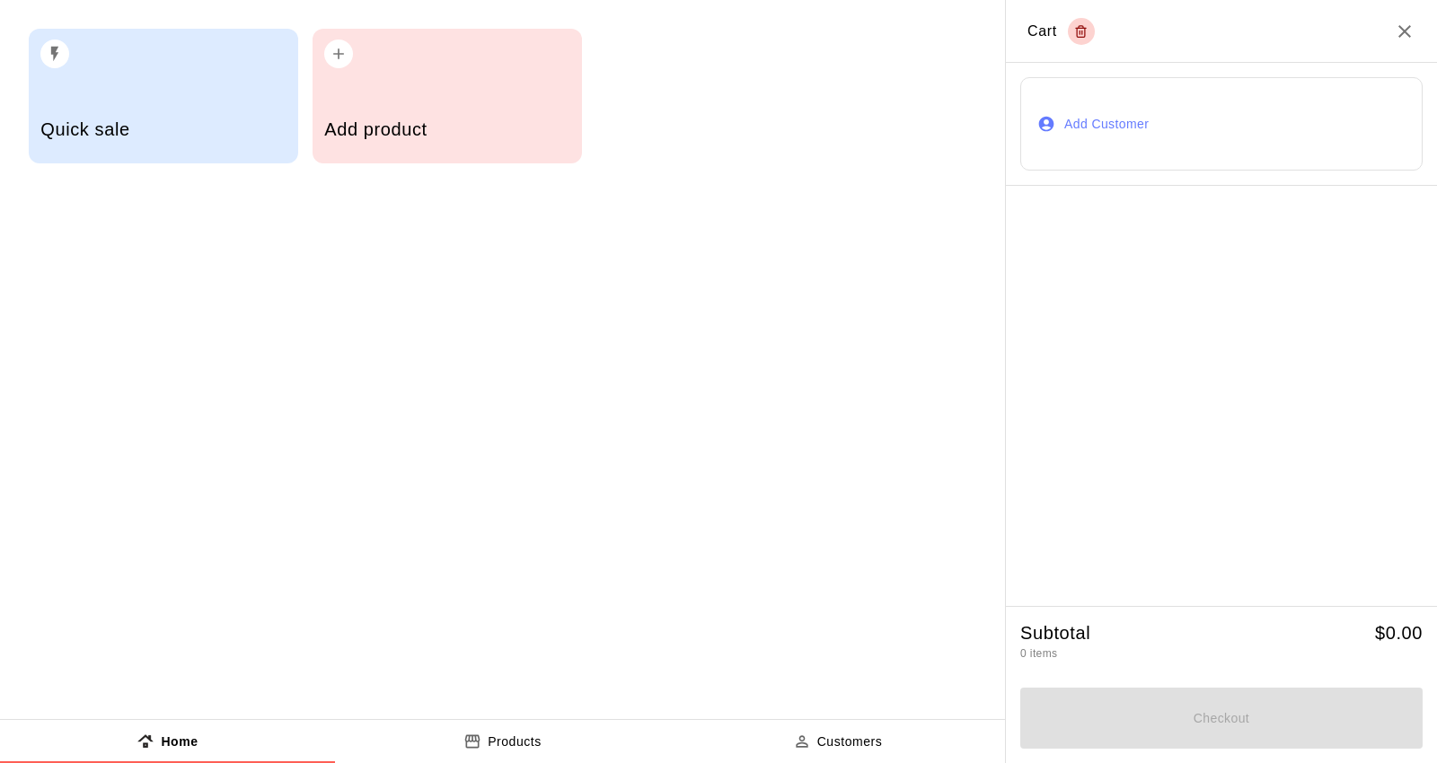
click at [343, 72] on div "Add product" at bounding box center [447, 96] width 269 height 135
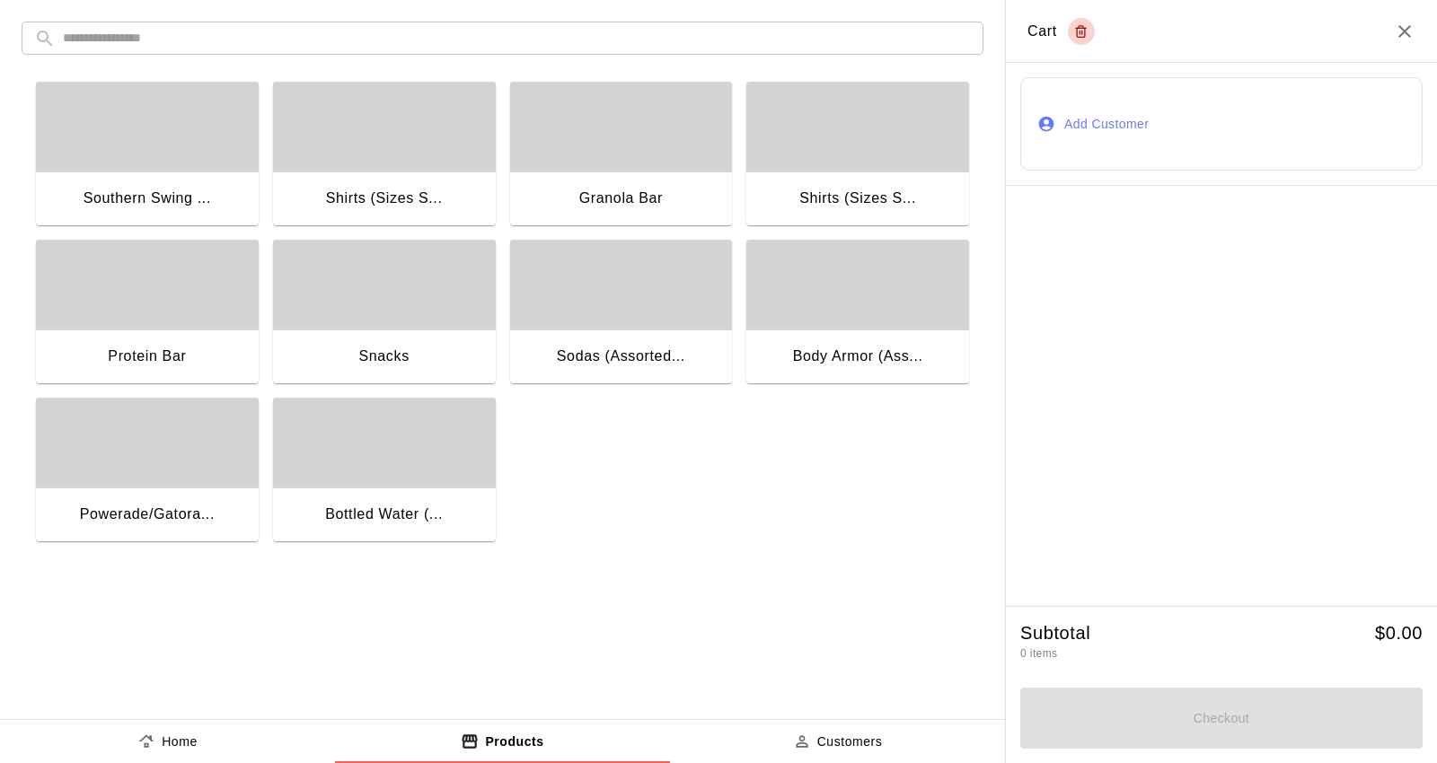
click at [174, 467] on div "button" at bounding box center [147, 443] width 223 height 90
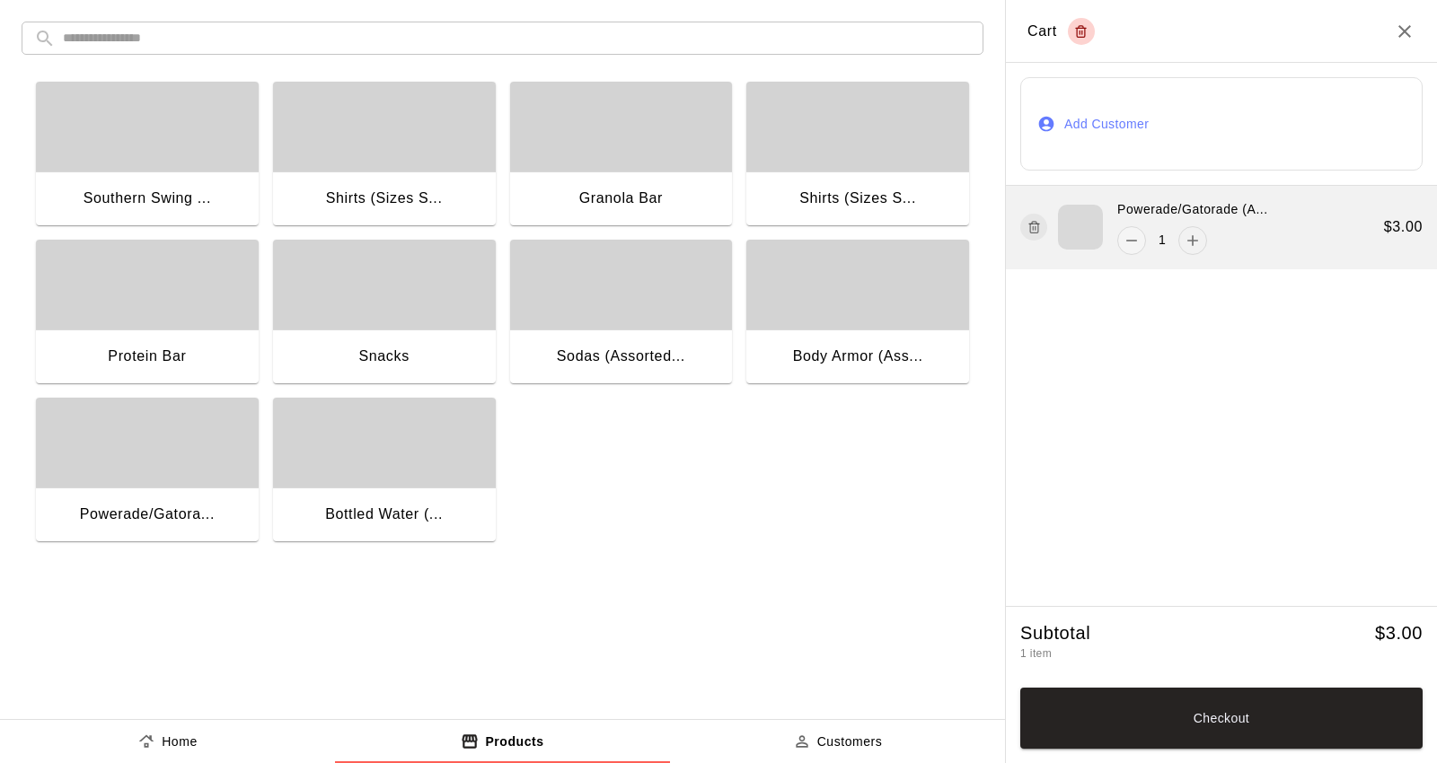
click at [1190, 244] on icon "add" at bounding box center [1193, 241] width 18 height 18
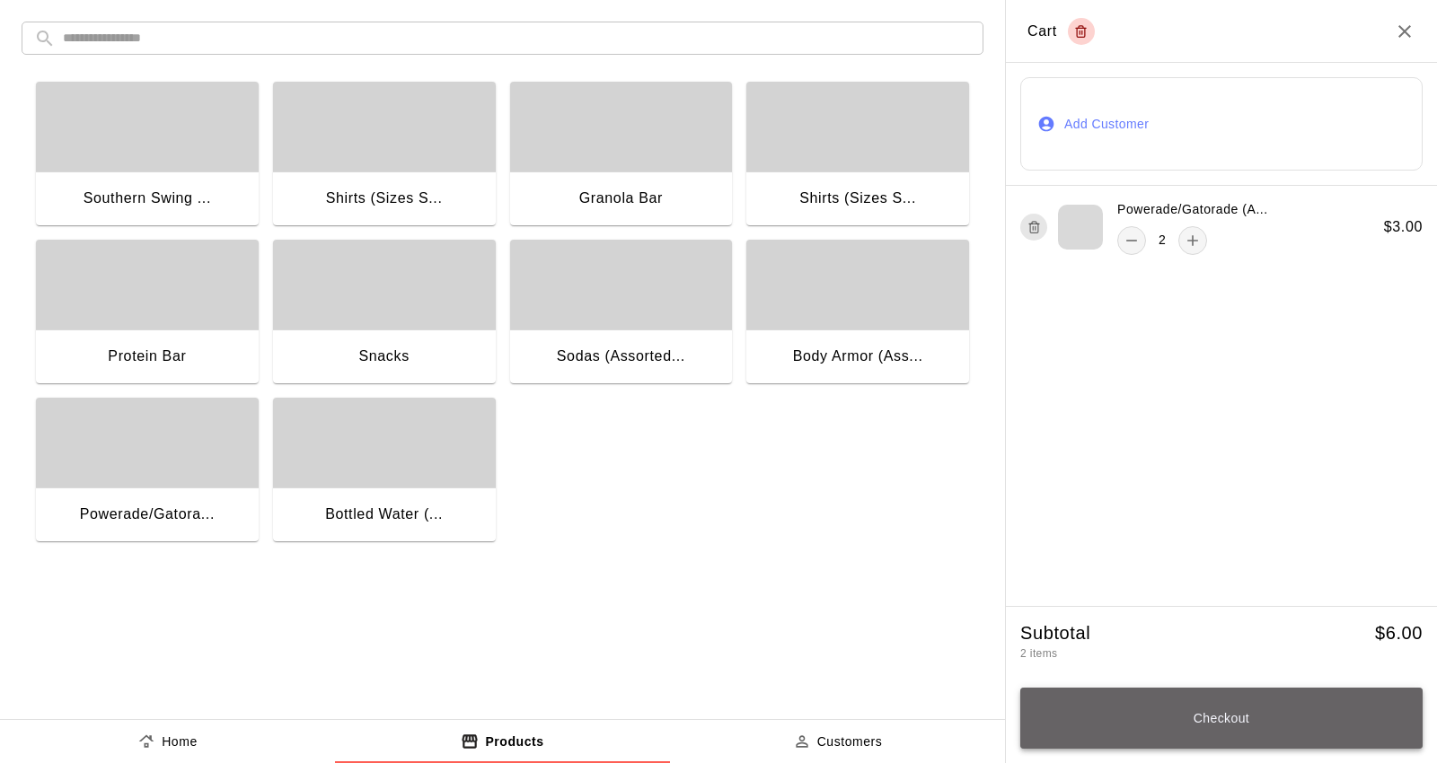
click at [1270, 721] on button "Checkout" at bounding box center [1221, 718] width 402 height 61
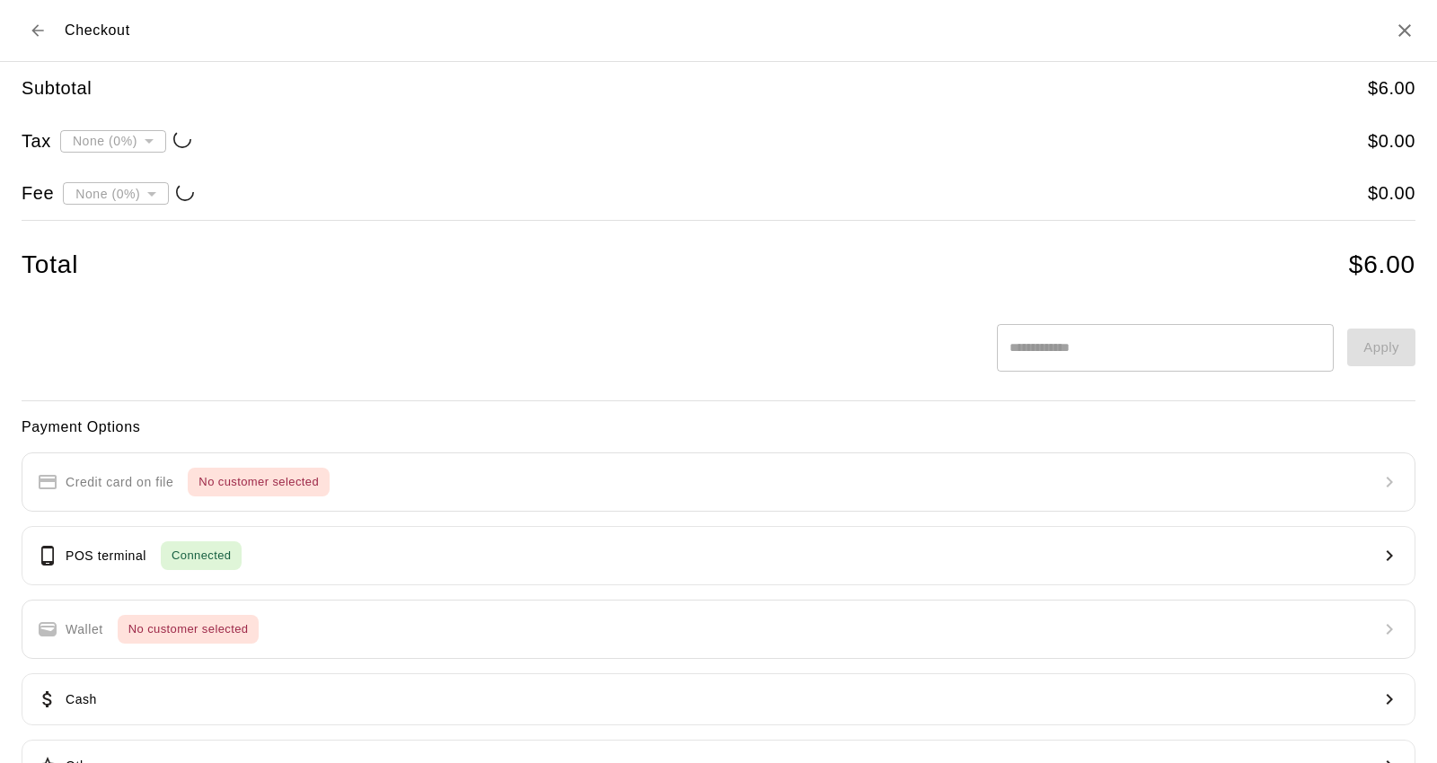
type input "**********"
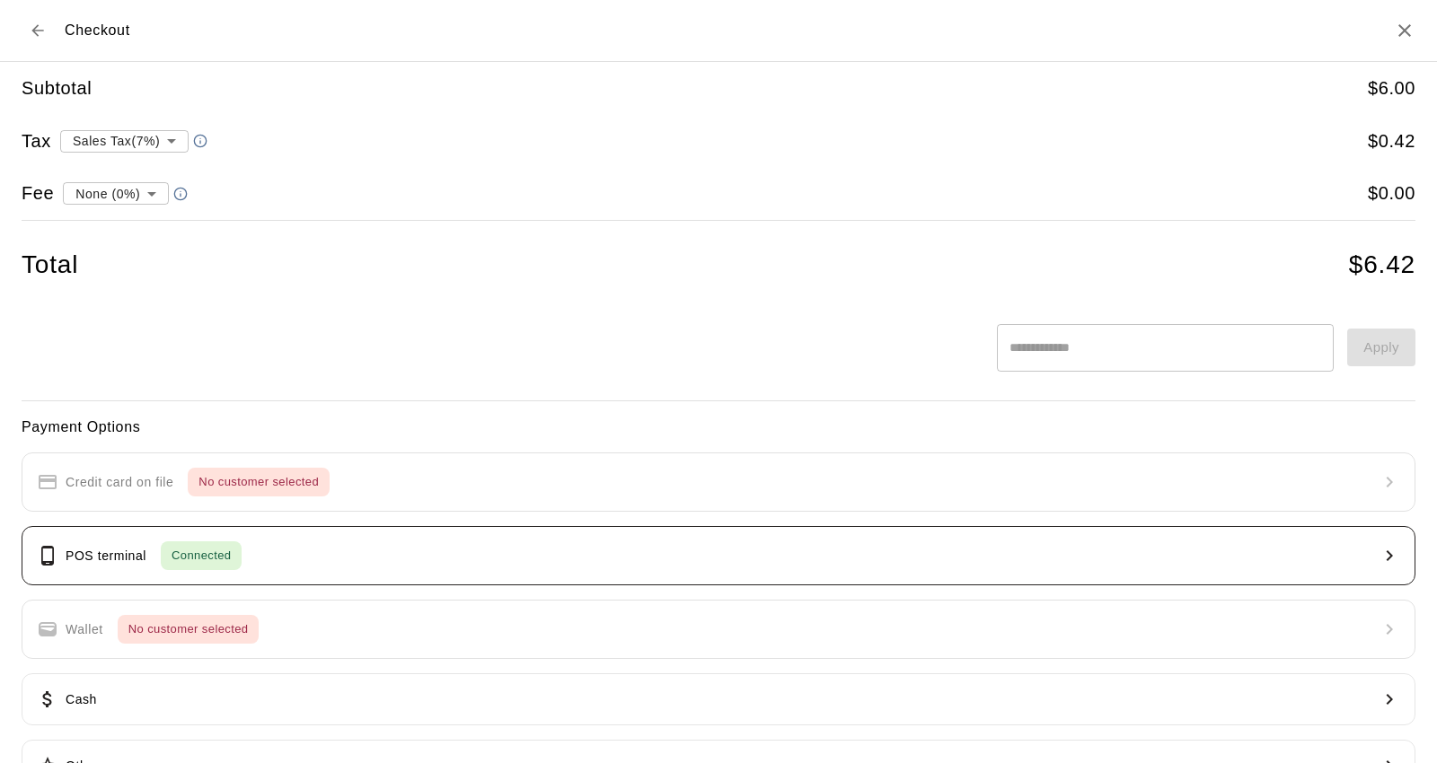
click at [233, 559] on span "Connected" at bounding box center [201, 556] width 81 height 21
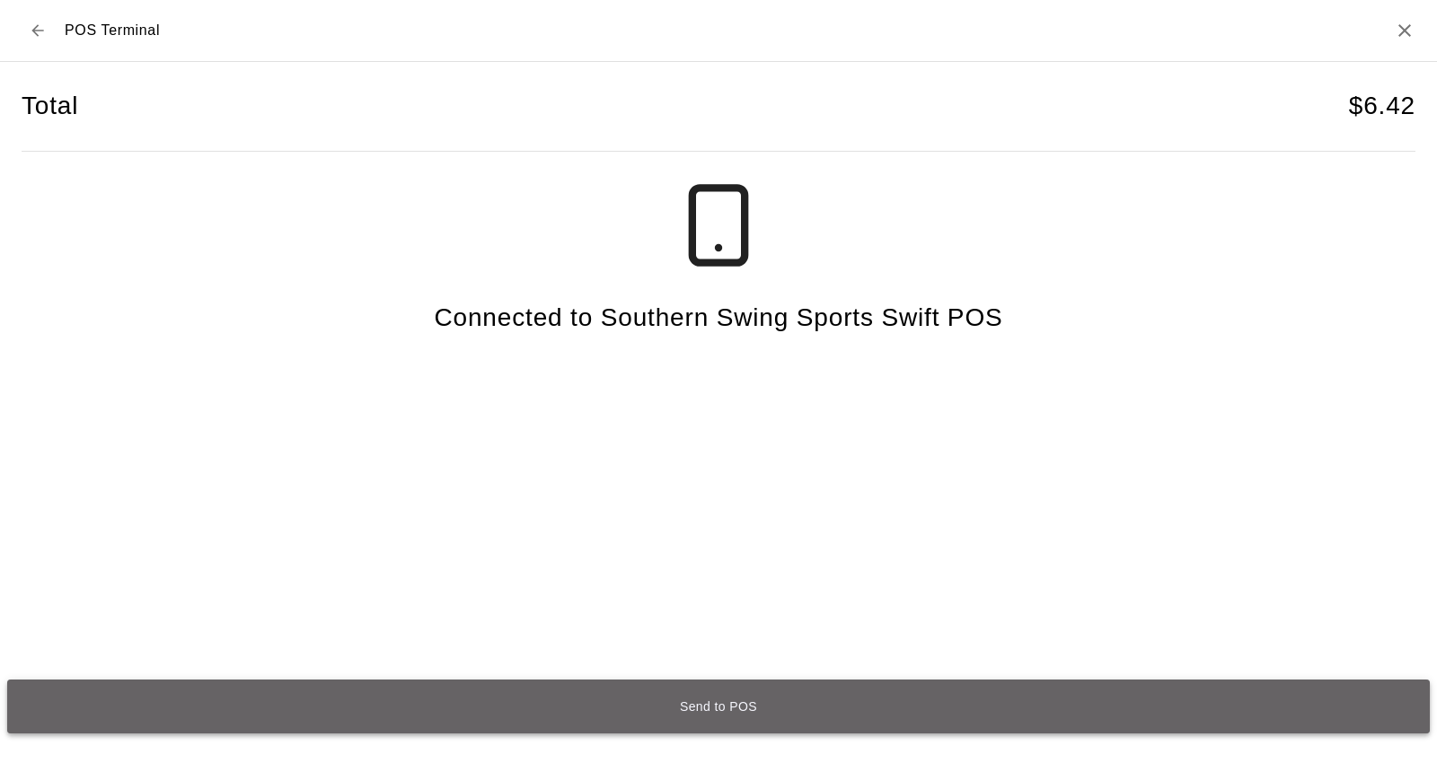
click at [750, 711] on button "Send to POS" at bounding box center [718, 707] width 1422 height 54
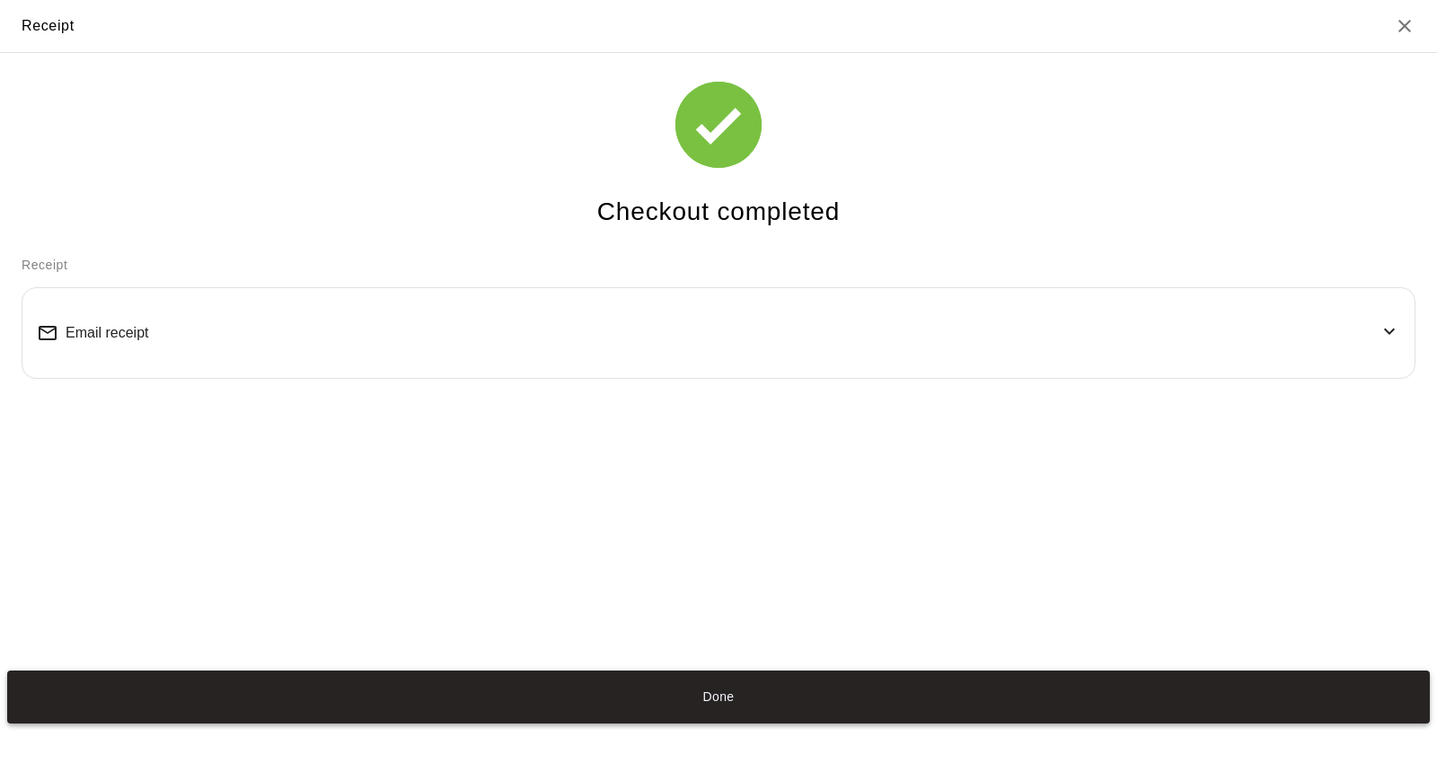
click at [738, 702] on button "Done" at bounding box center [718, 698] width 1422 height 54
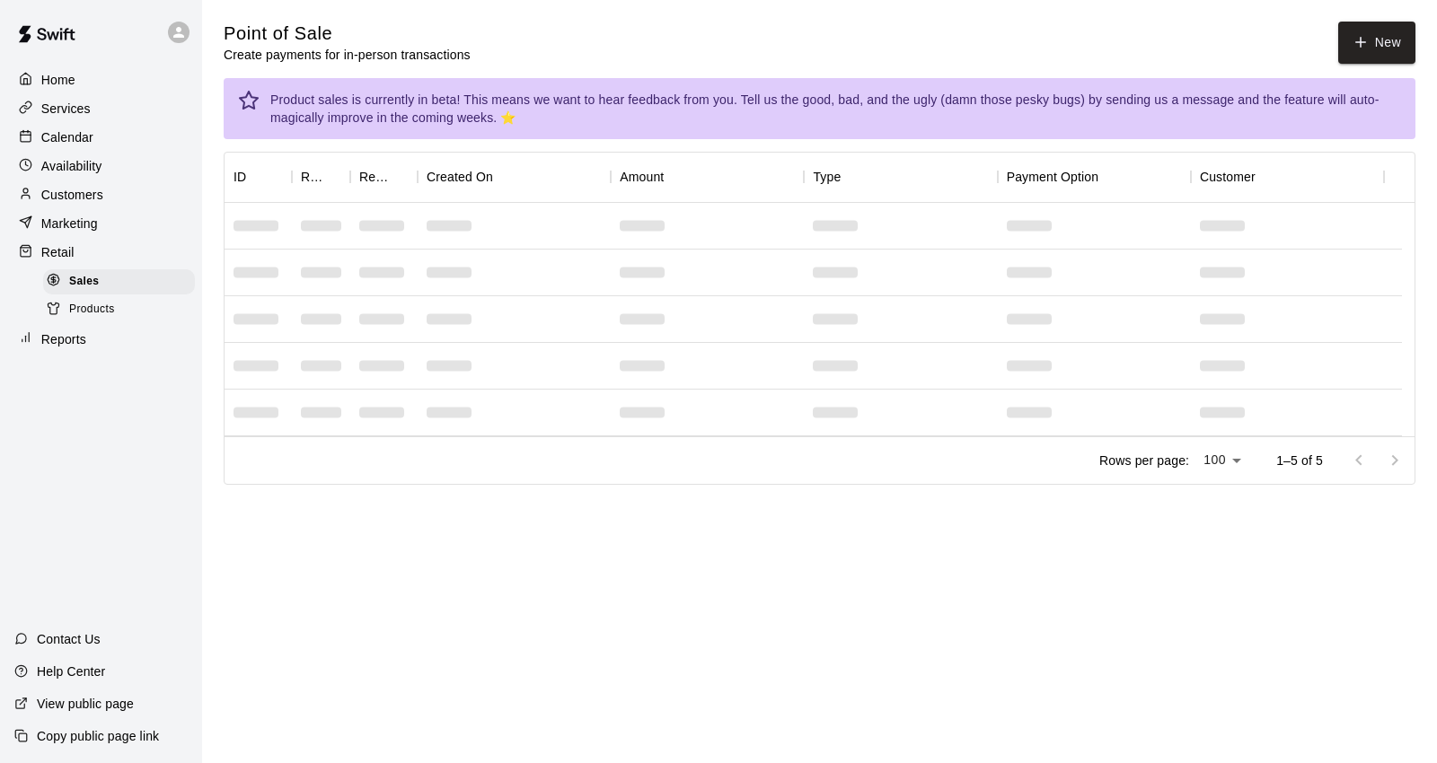
click at [86, 142] on p "Calendar" at bounding box center [67, 137] width 52 height 18
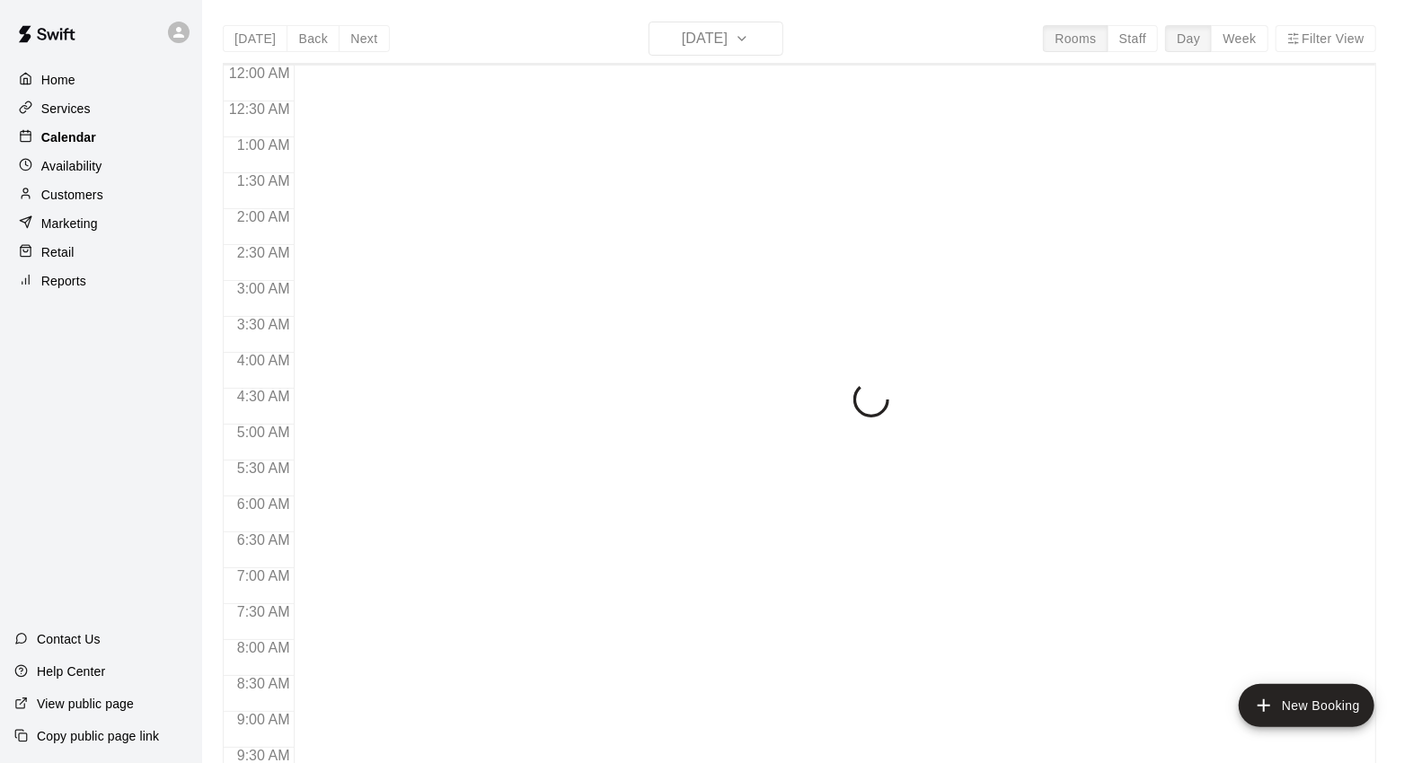
scroll to position [1006, 0]
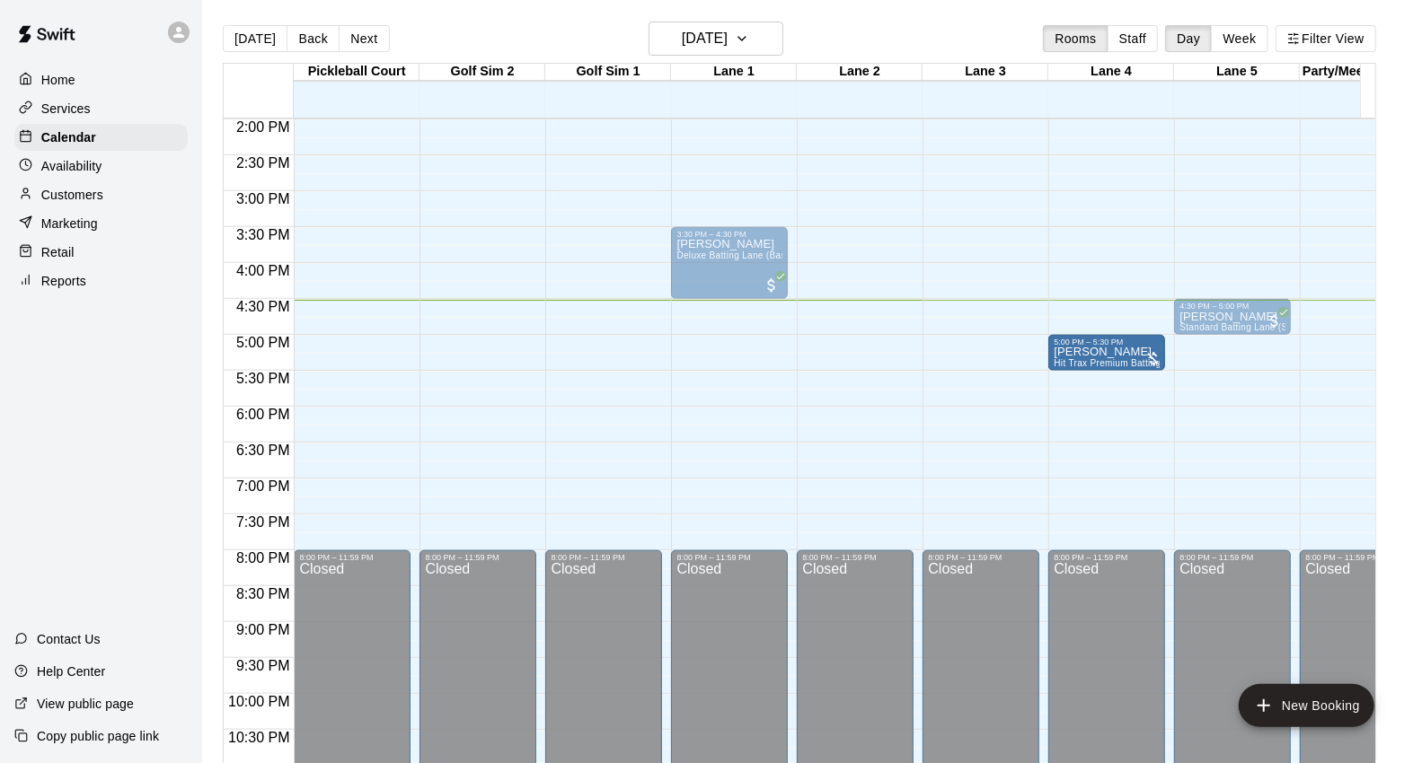
drag, startPoint x: 1082, startPoint y: 315, endPoint x: 1083, endPoint y: 362, distance: 46.7
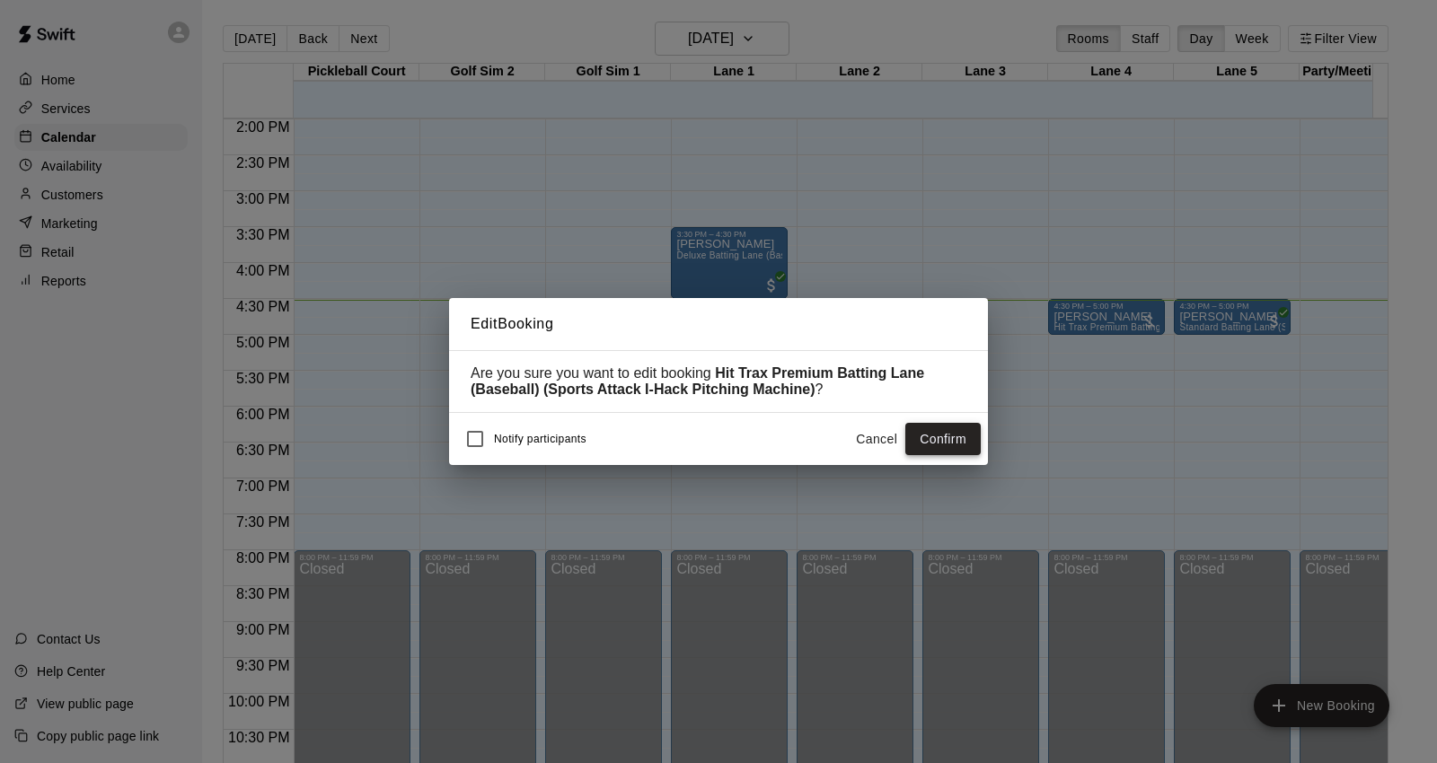
click at [941, 445] on button "Confirm" at bounding box center [942, 439] width 75 height 33
